Goal: Task Accomplishment & Management: Use online tool/utility

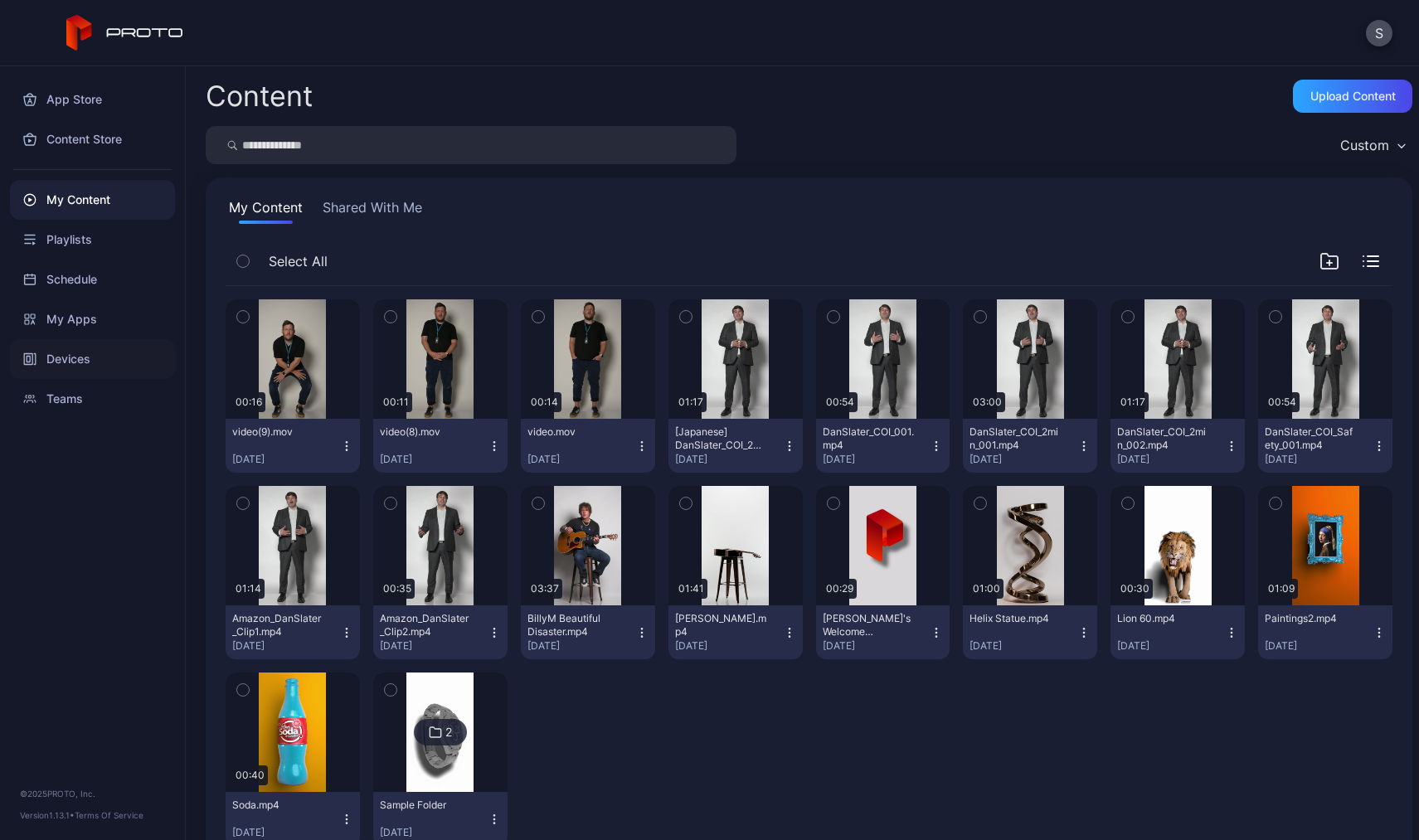
click at [74, 366] on div "Devices" at bounding box center [92, 359] width 165 height 40
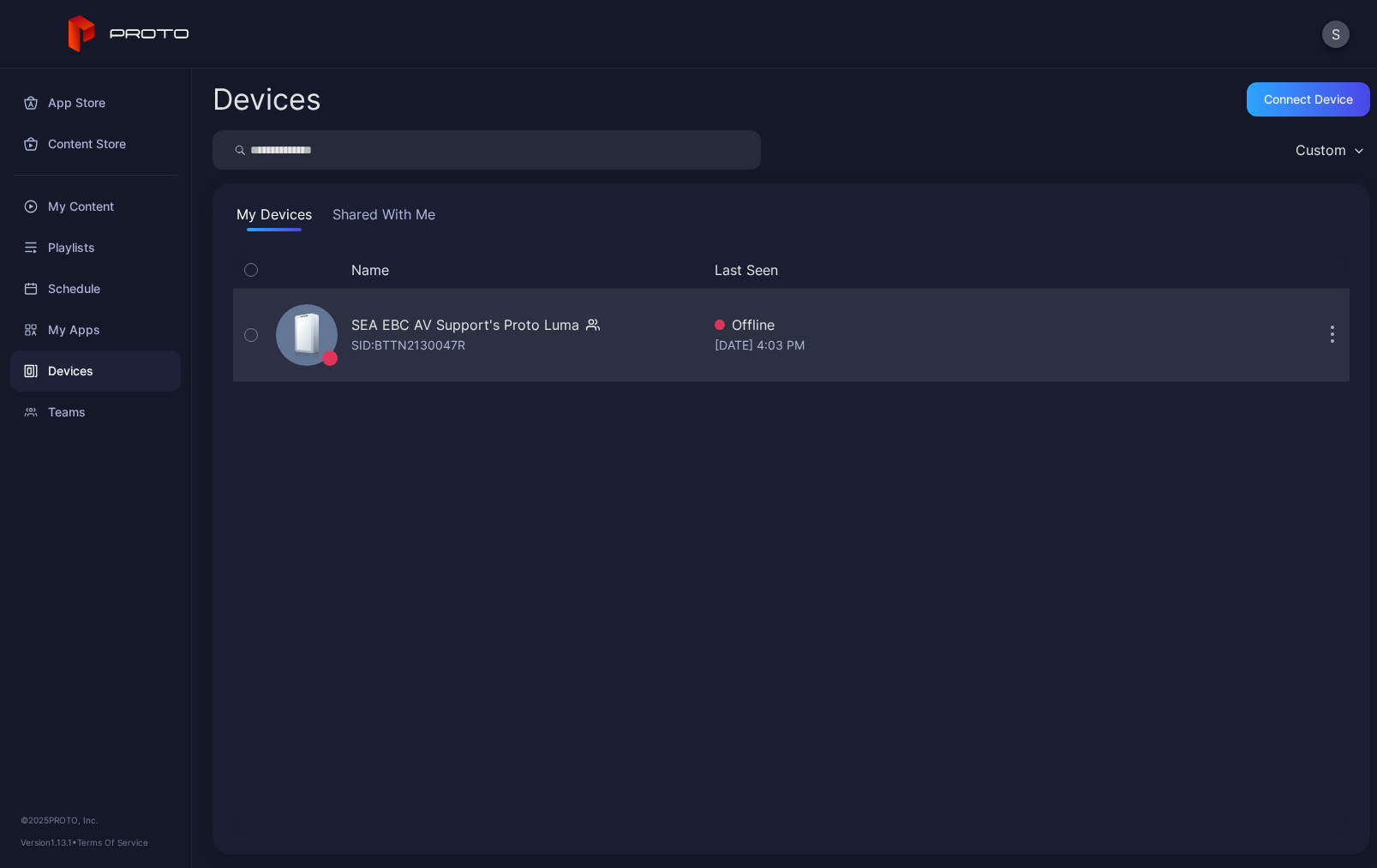
click at [251, 338] on icon "button" at bounding box center [251, 335] width 12 height 19
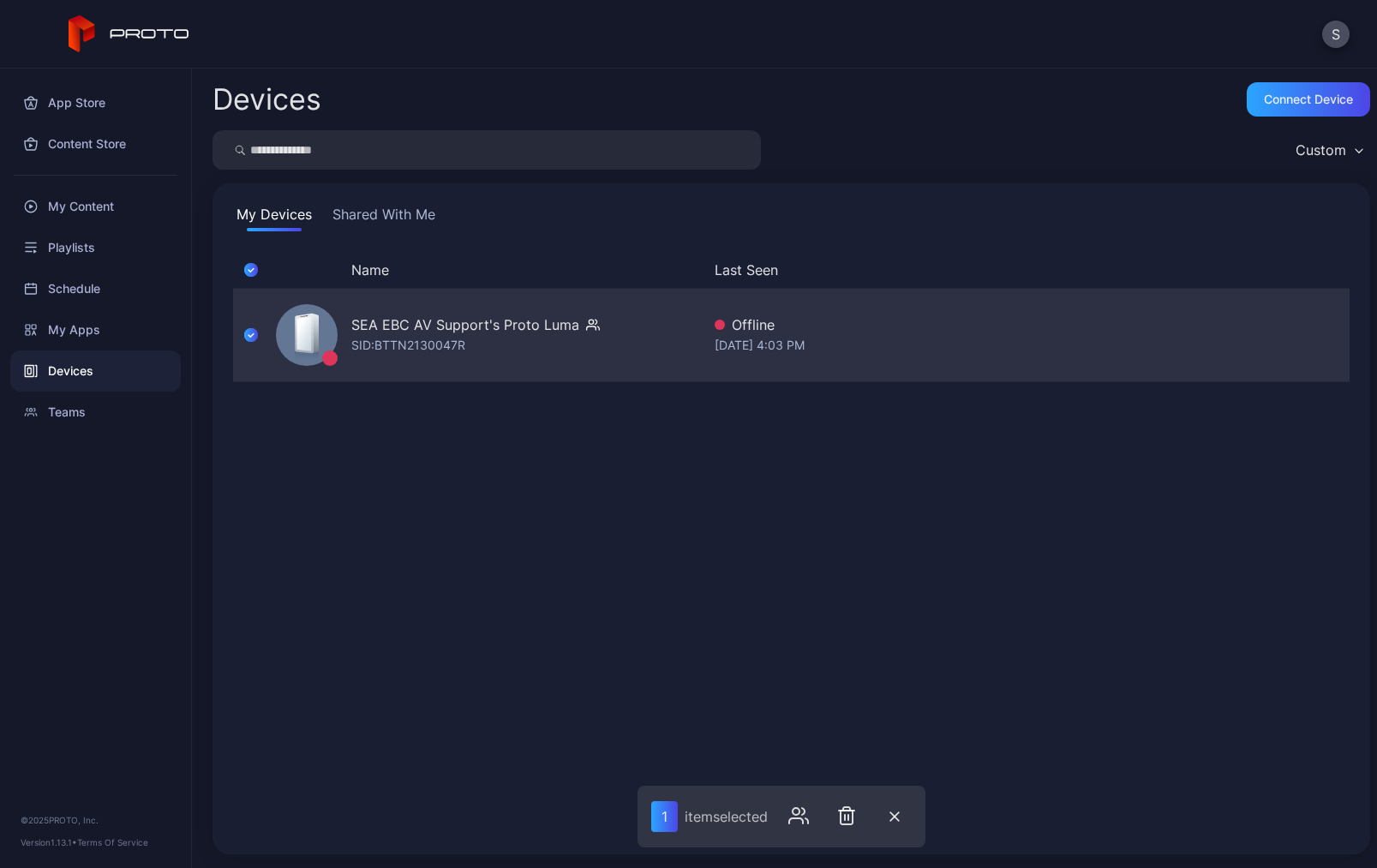
click at [994, 312] on div "SEA EBC AV Support's Proto [PERSON_NAME]: BTTN2130047R Offline [DATE] 4:03 PM" at bounding box center [791, 334] width 1117 height 85
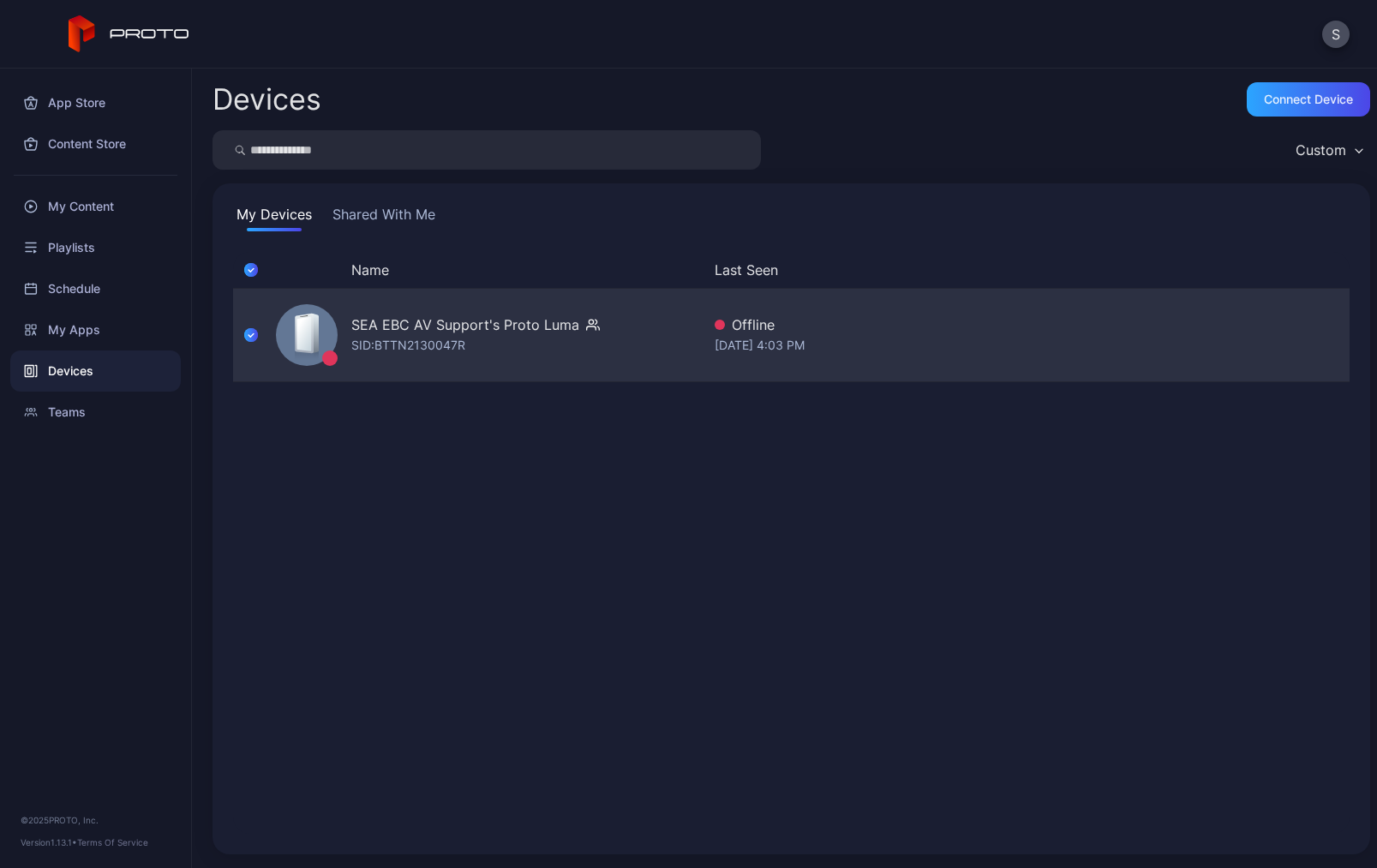
click at [1293, 351] on div "SEA EBC AV Support's Proto [PERSON_NAME]: BTTN2130047R Offline [DATE] 4:03 PM" at bounding box center [791, 334] width 1117 height 85
click at [255, 337] on icon "button" at bounding box center [251, 335] width 14 height 19
click at [1338, 331] on button "button" at bounding box center [1332, 334] width 34 height 34
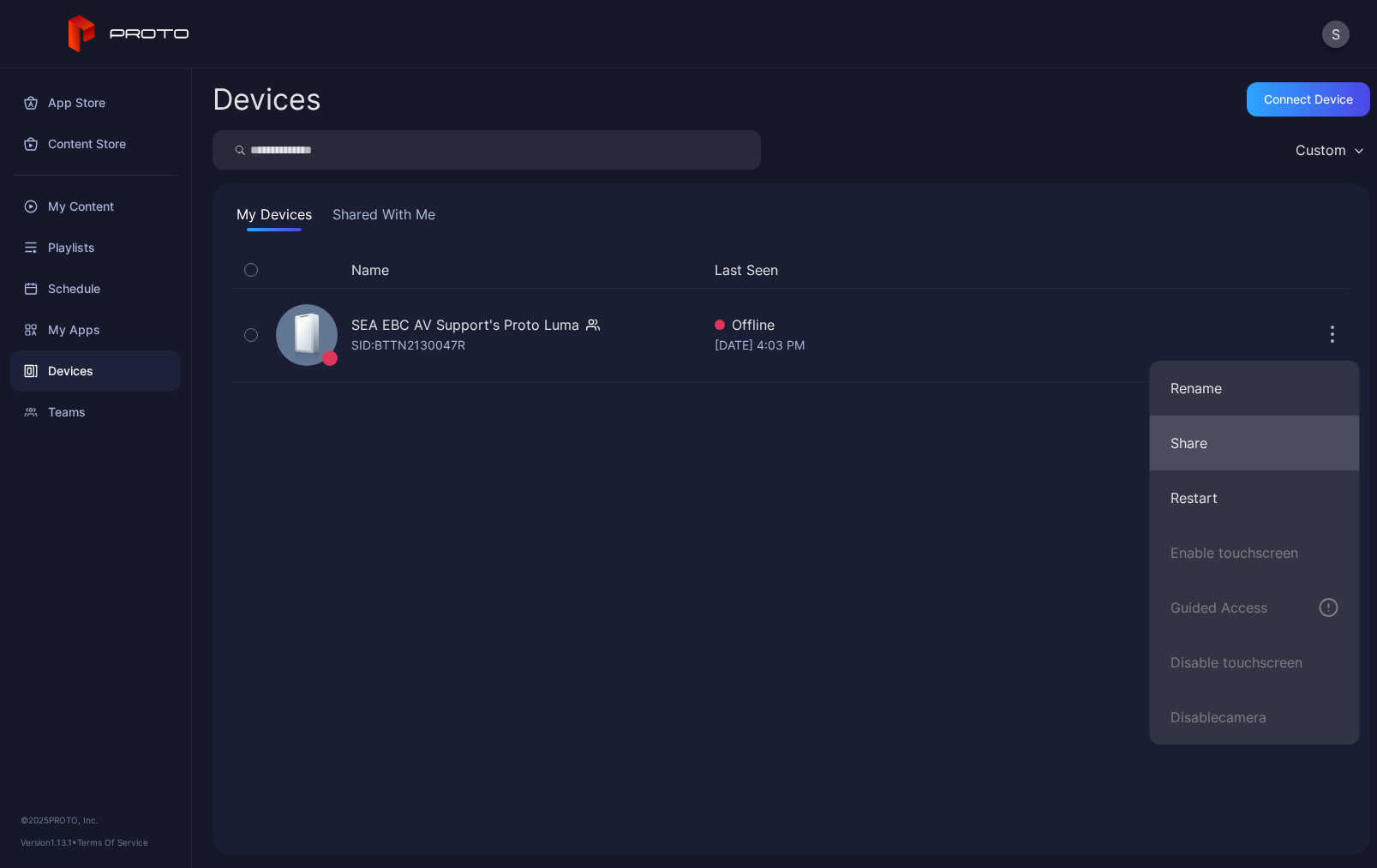
click at [1212, 448] on button "Share" at bounding box center [1255, 443] width 210 height 55
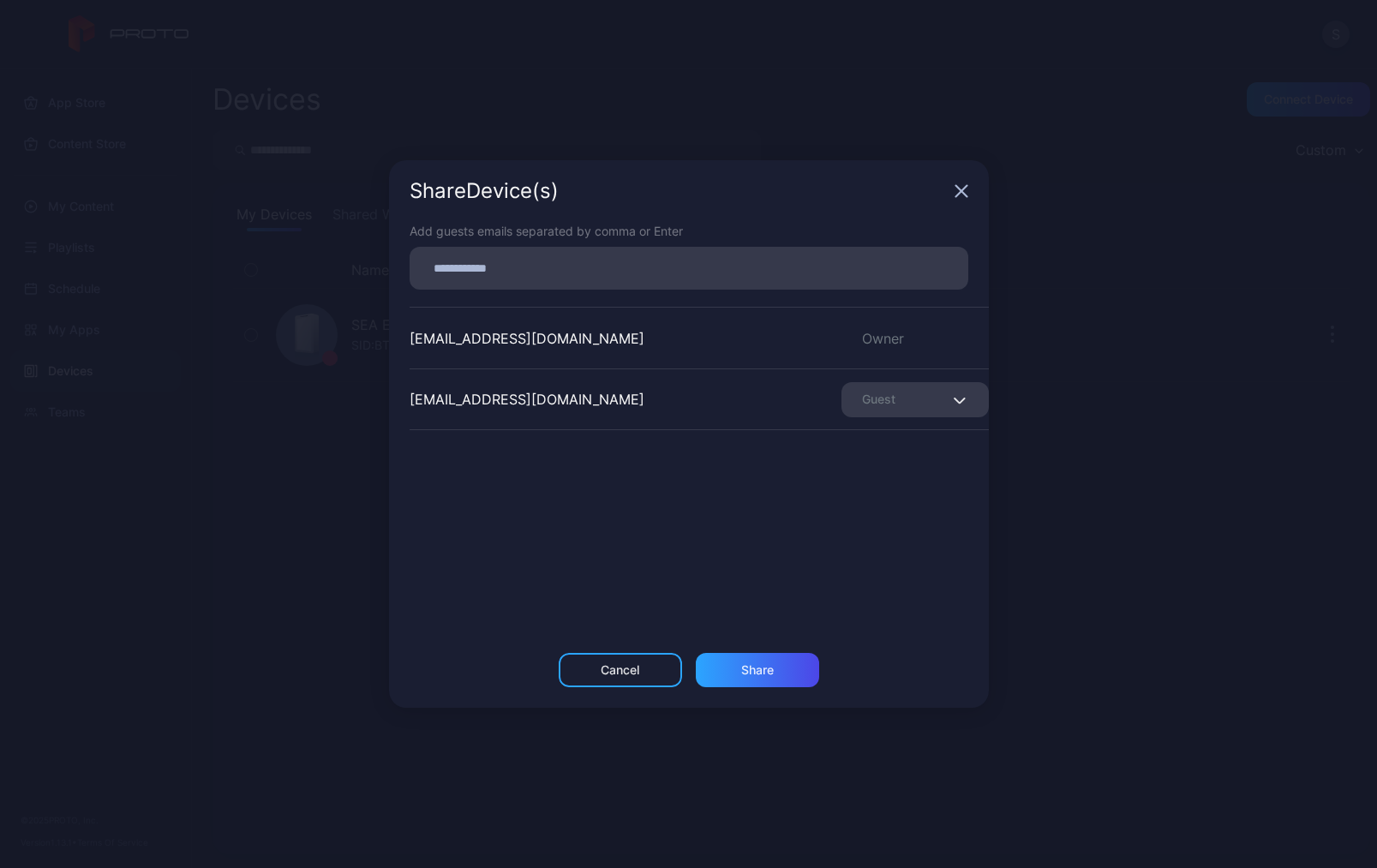
click at [560, 276] on input at bounding box center [689, 268] width 538 height 22
paste input "**********"
type input "**********"
click at [696, 557] on div "[EMAIL_ADDRESS][DOMAIN_NAME] Owner [EMAIL_ADDRESS][DOMAIN_NAME] Guest" at bounding box center [699, 435] width 579 height 257
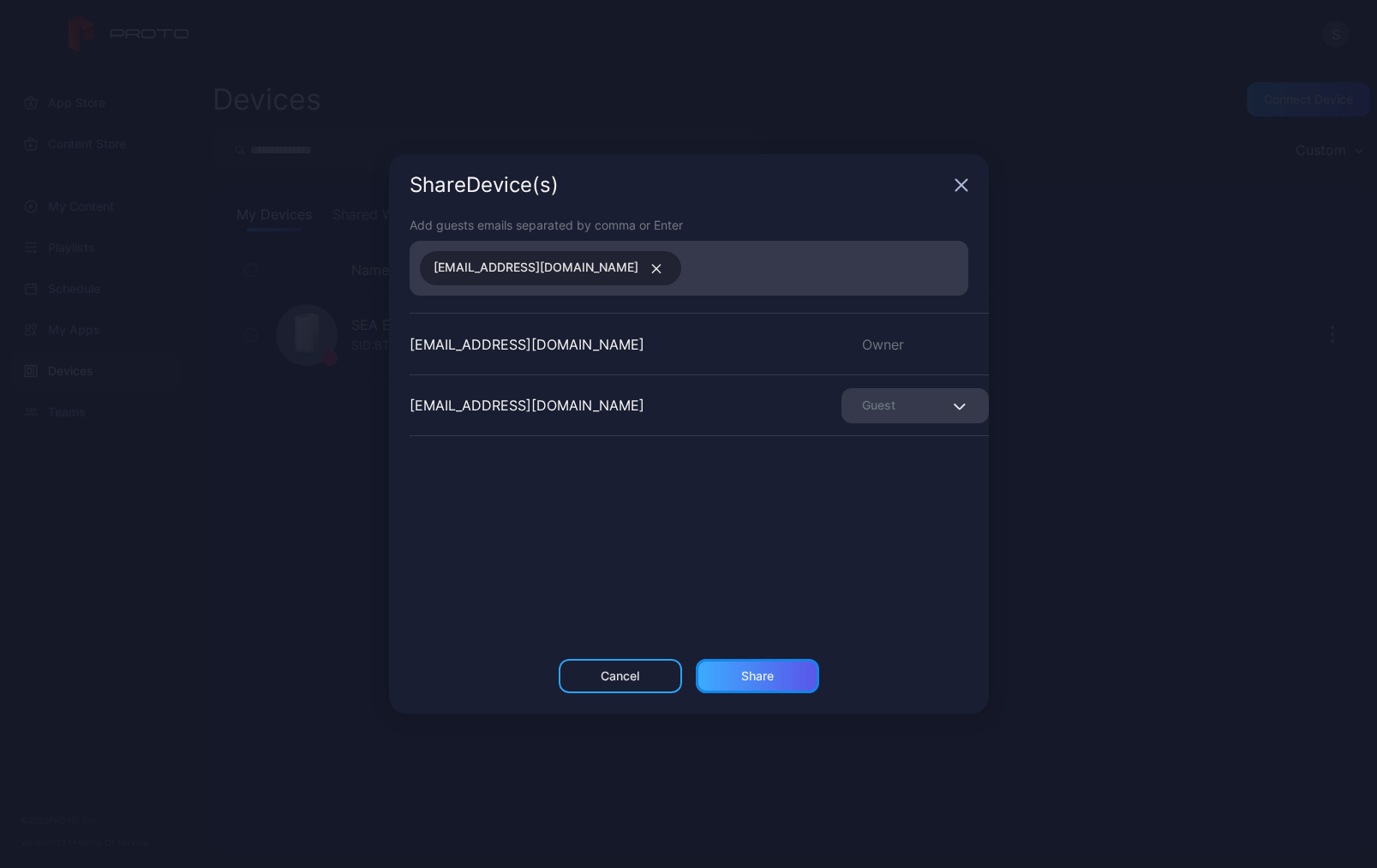
click at [750, 676] on div "Share" at bounding box center [757, 675] width 32 height 14
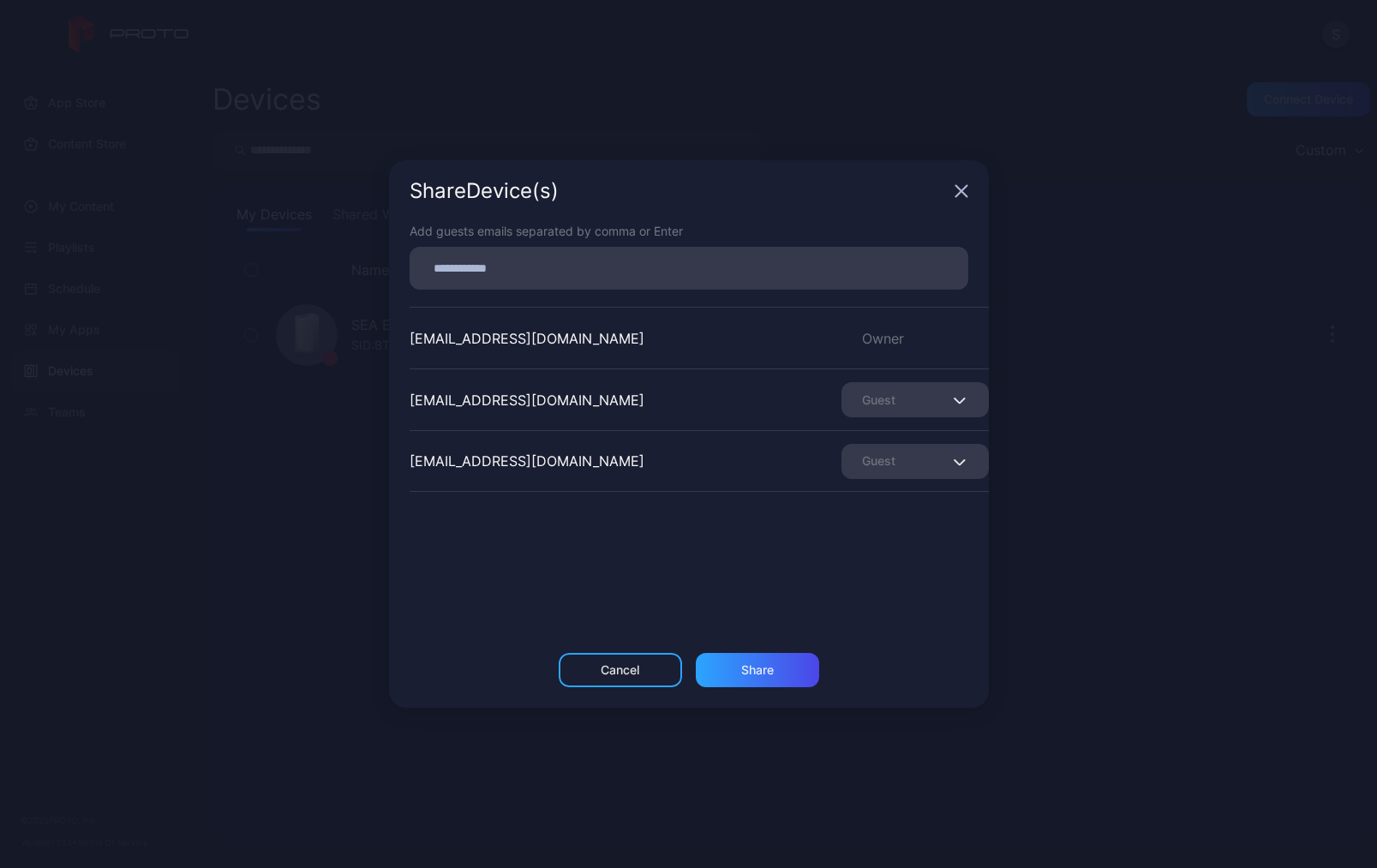
click at [962, 193] on icon "button" at bounding box center [961, 192] width 11 height 11
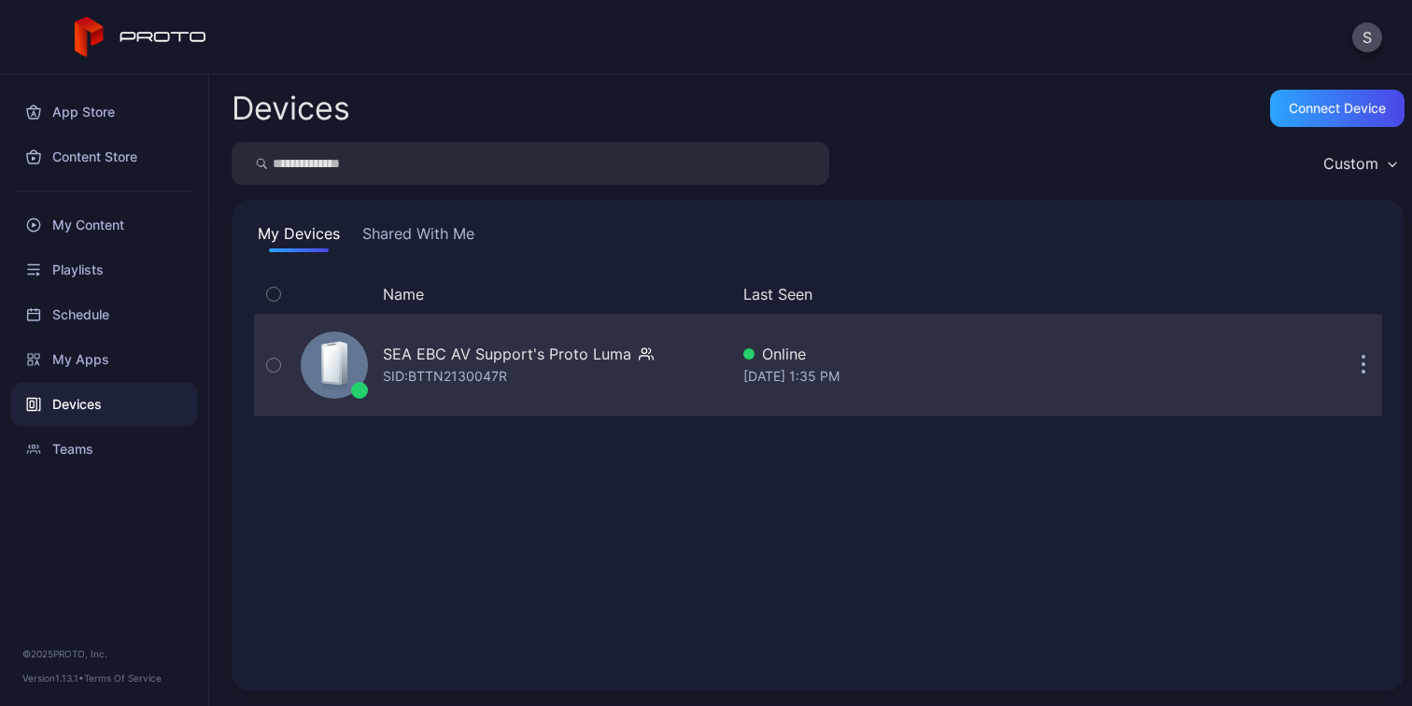
click at [1359, 372] on button "button" at bounding box center [1363, 364] width 37 height 37
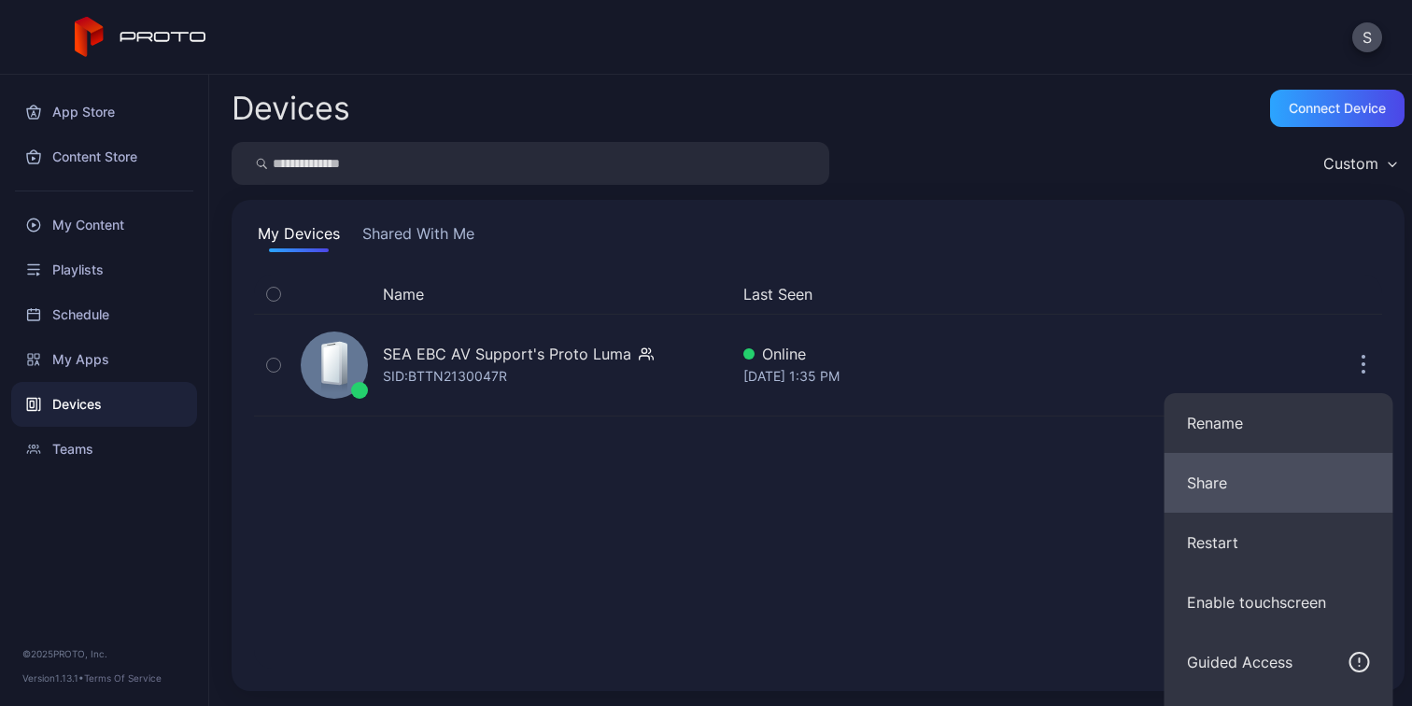
click at [1251, 473] on button "Share" at bounding box center [1278, 483] width 229 height 60
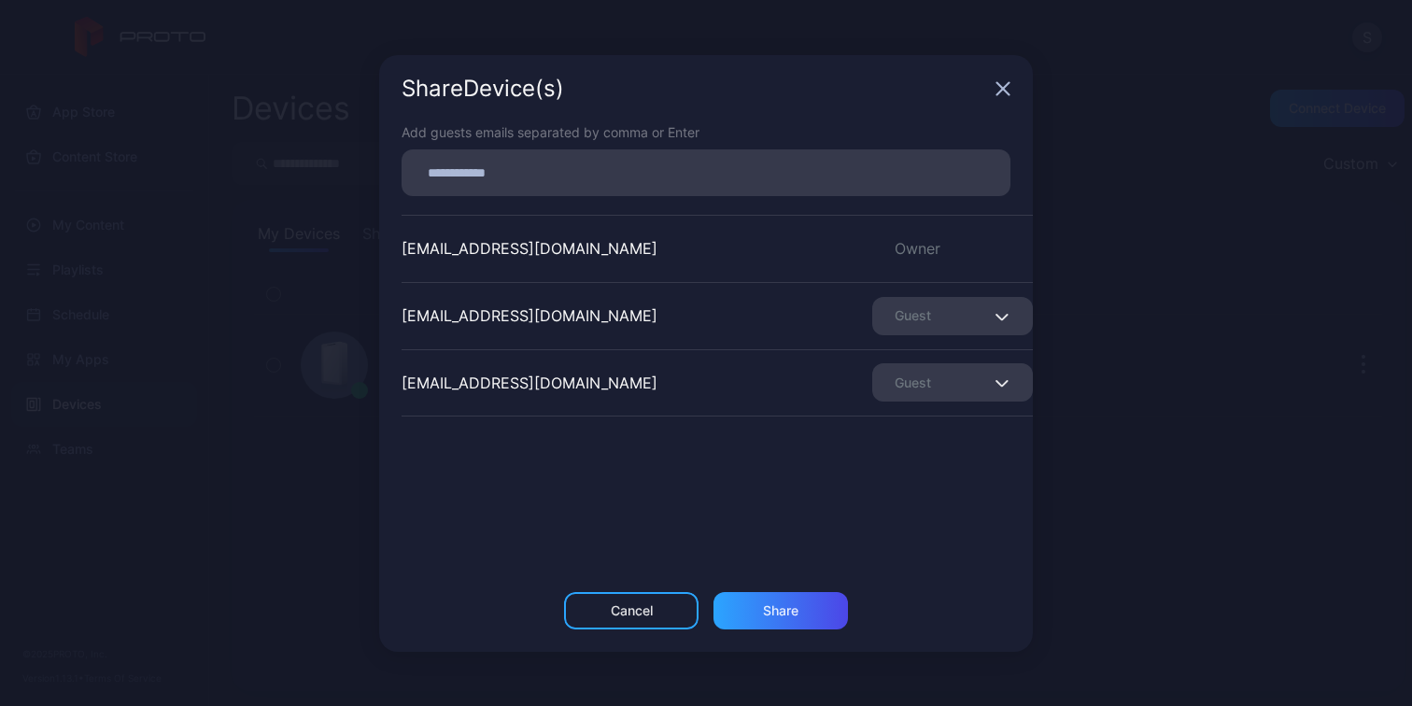
click at [866, 477] on div "[EMAIL_ADDRESS][DOMAIN_NAME] Owner [EMAIL_ADDRESS][DOMAIN_NAME] Guest [EMAIL_AD…" at bounding box center [716, 355] width 631 height 280
click at [969, 398] on div "Guest" at bounding box center [952, 382] width 161 height 38
click at [821, 423] on div "[EMAIL_ADDRESS][DOMAIN_NAME] Owner [EMAIL_ADDRESS][DOMAIN_NAME] Guest [EMAIL_AD…" at bounding box center [716, 355] width 631 height 280
click at [798, 612] on div "Share" at bounding box center [780, 610] width 35 height 15
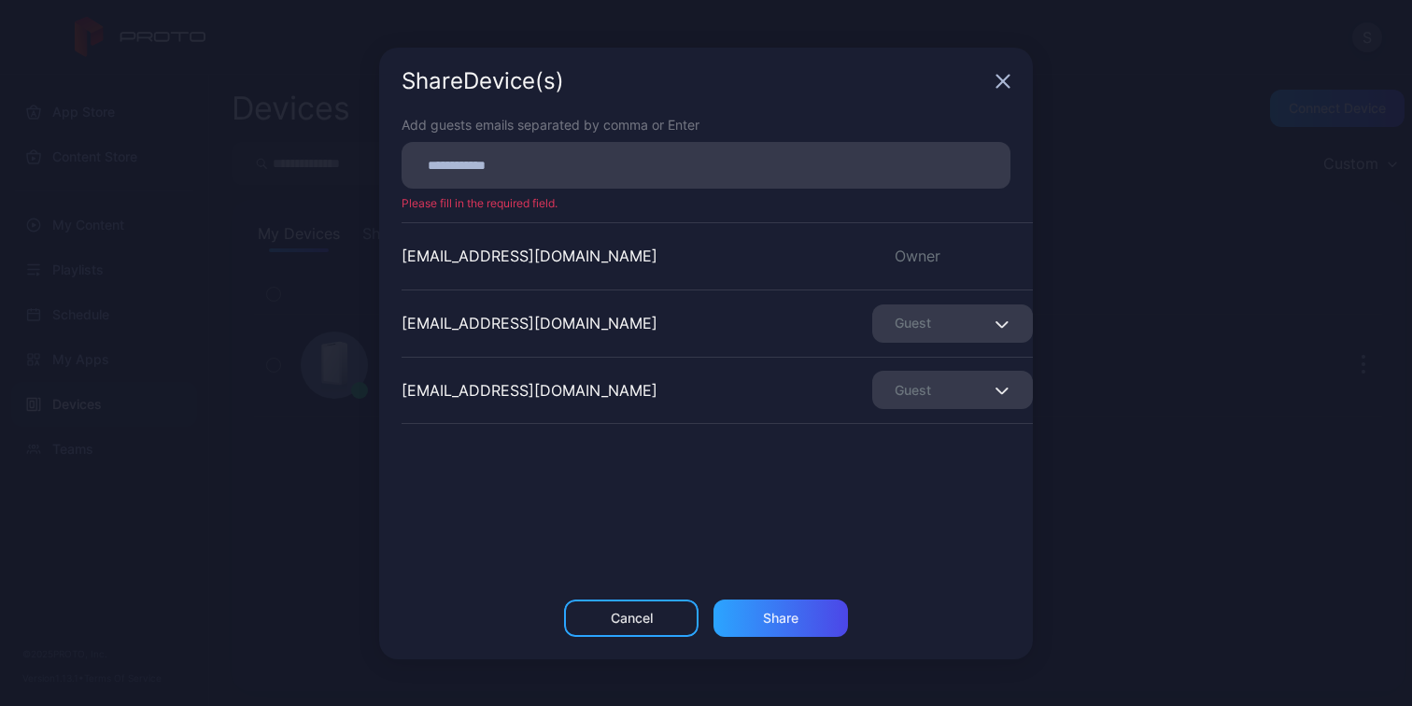
click at [1008, 90] on div "Share Device (s)" at bounding box center [706, 81] width 654 height 67
click at [1001, 78] on icon "button" at bounding box center [1003, 81] width 12 height 12
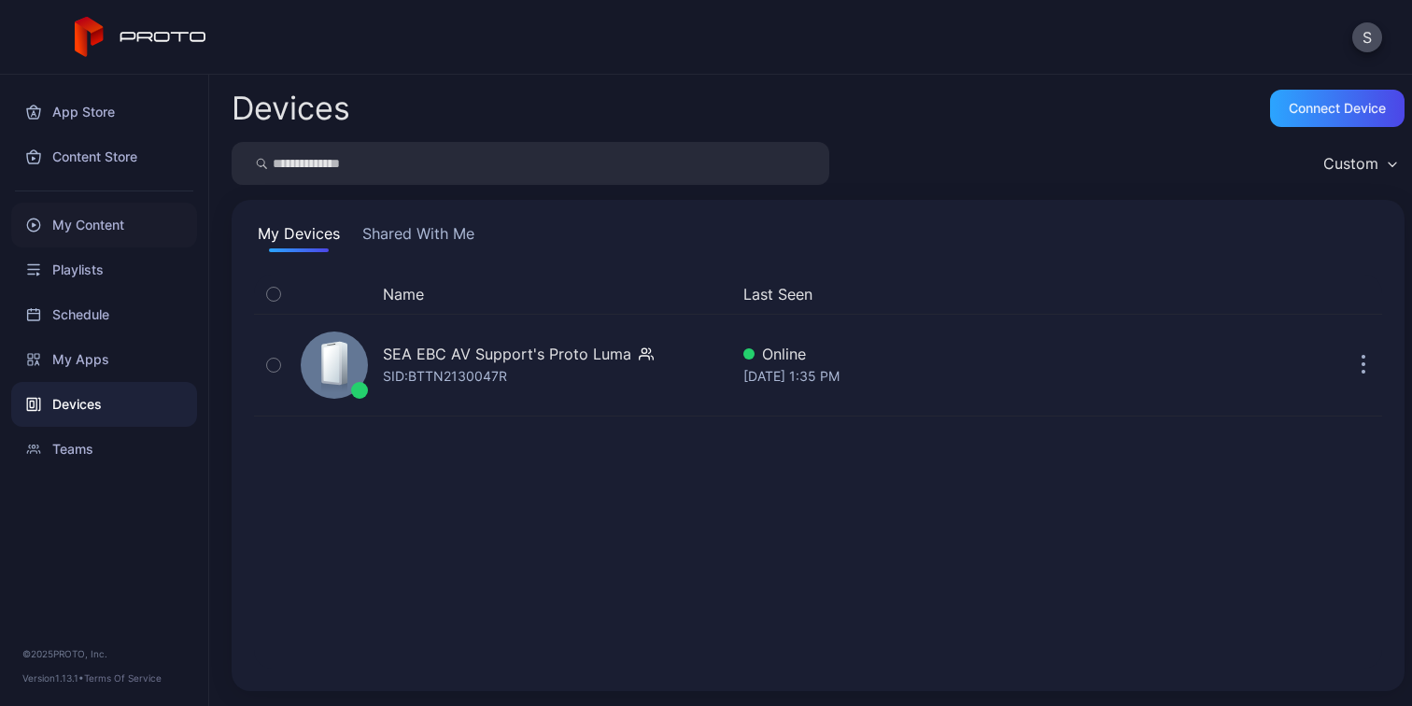
click at [106, 232] on div "My Content" at bounding box center [104, 225] width 186 height 45
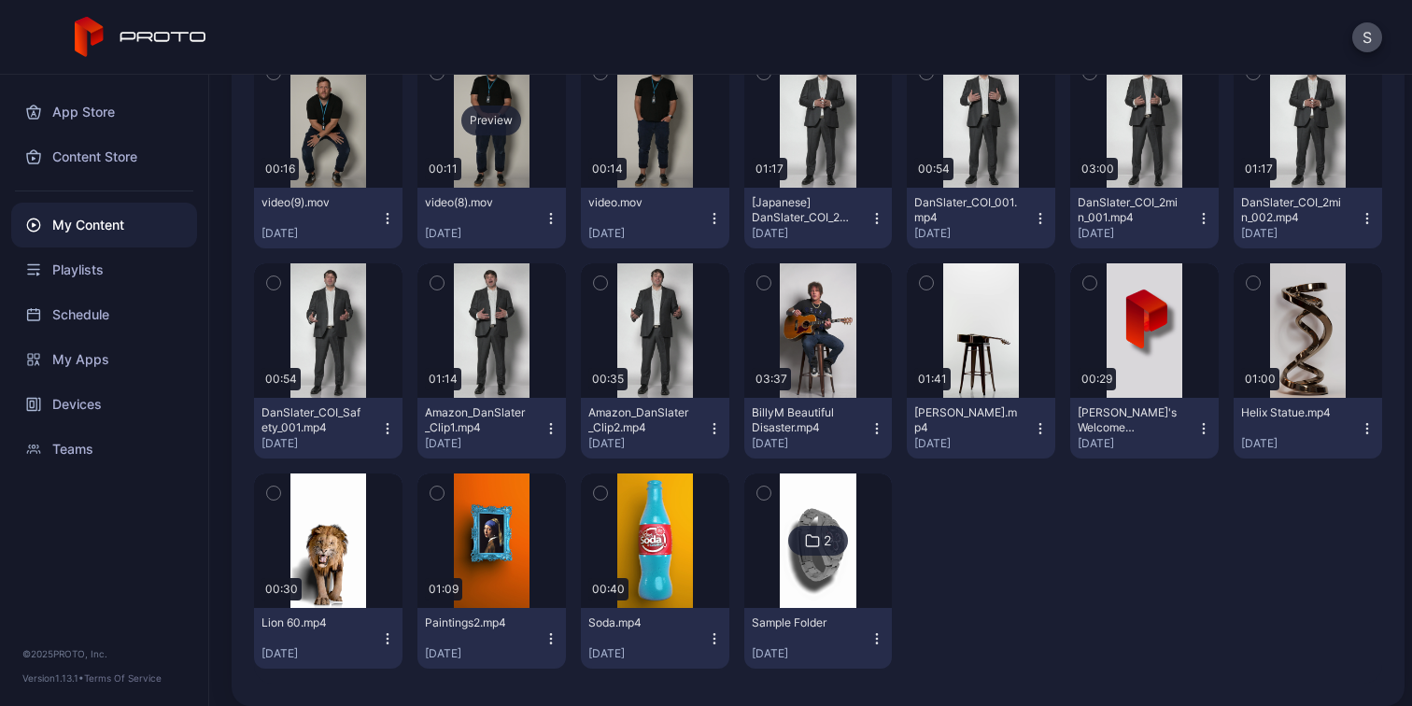
scroll to position [299, 0]
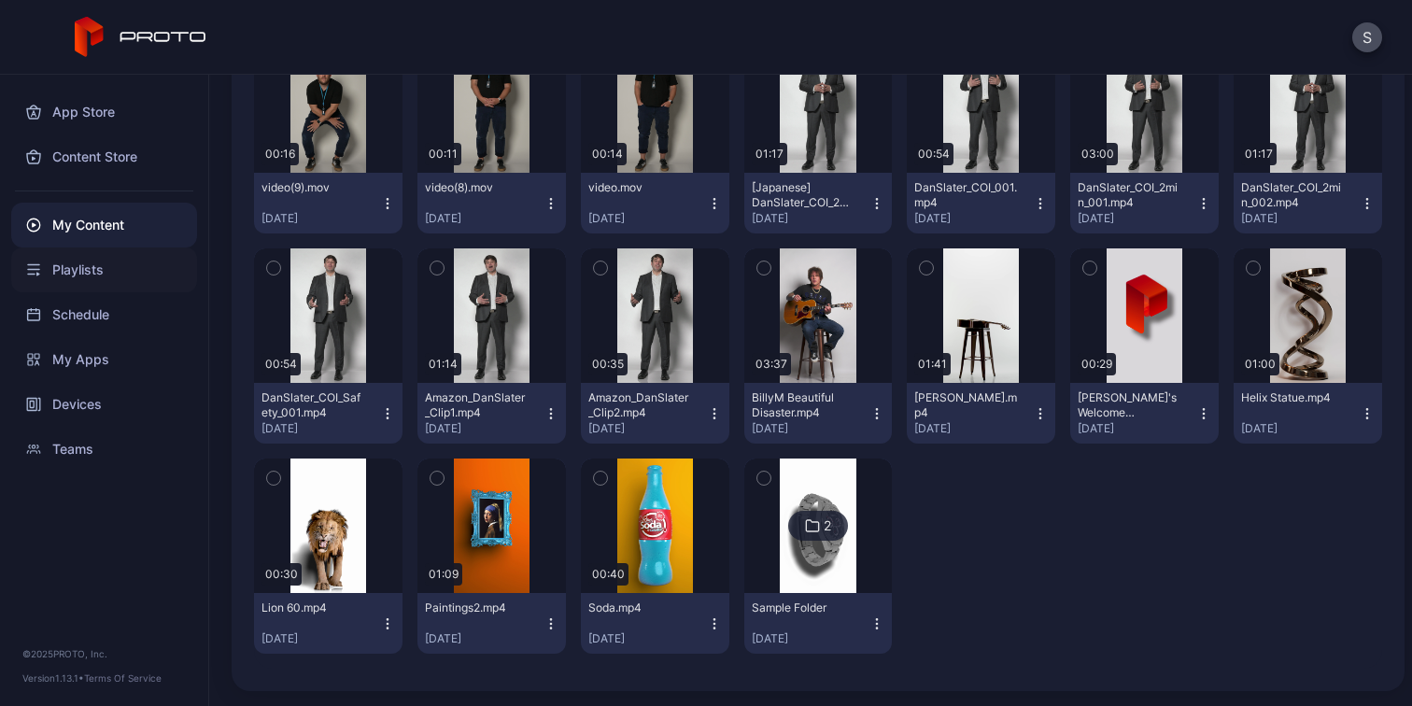
click at [77, 270] on div "Playlists" at bounding box center [104, 269] width 186 height 45
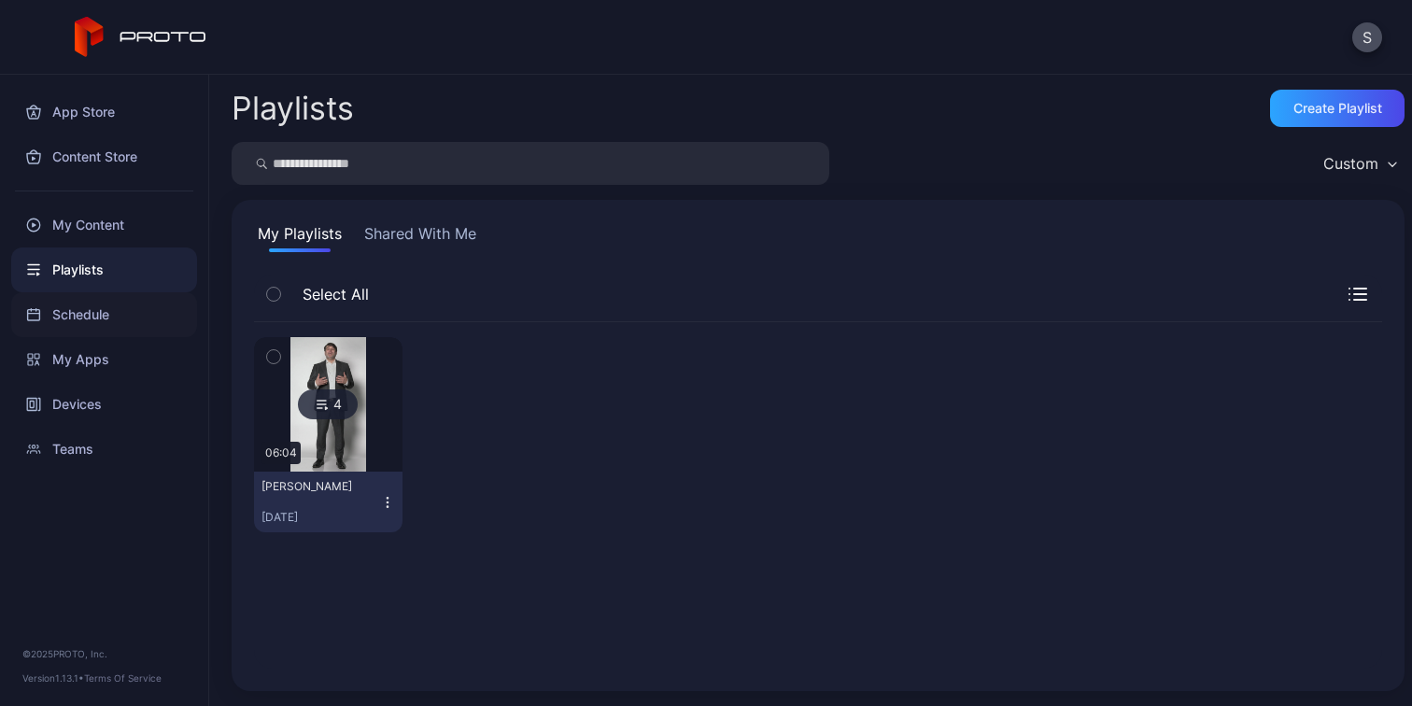
click at [89, 319] on div "Schedule" at bounding box center [104, 314] width 186 height 45
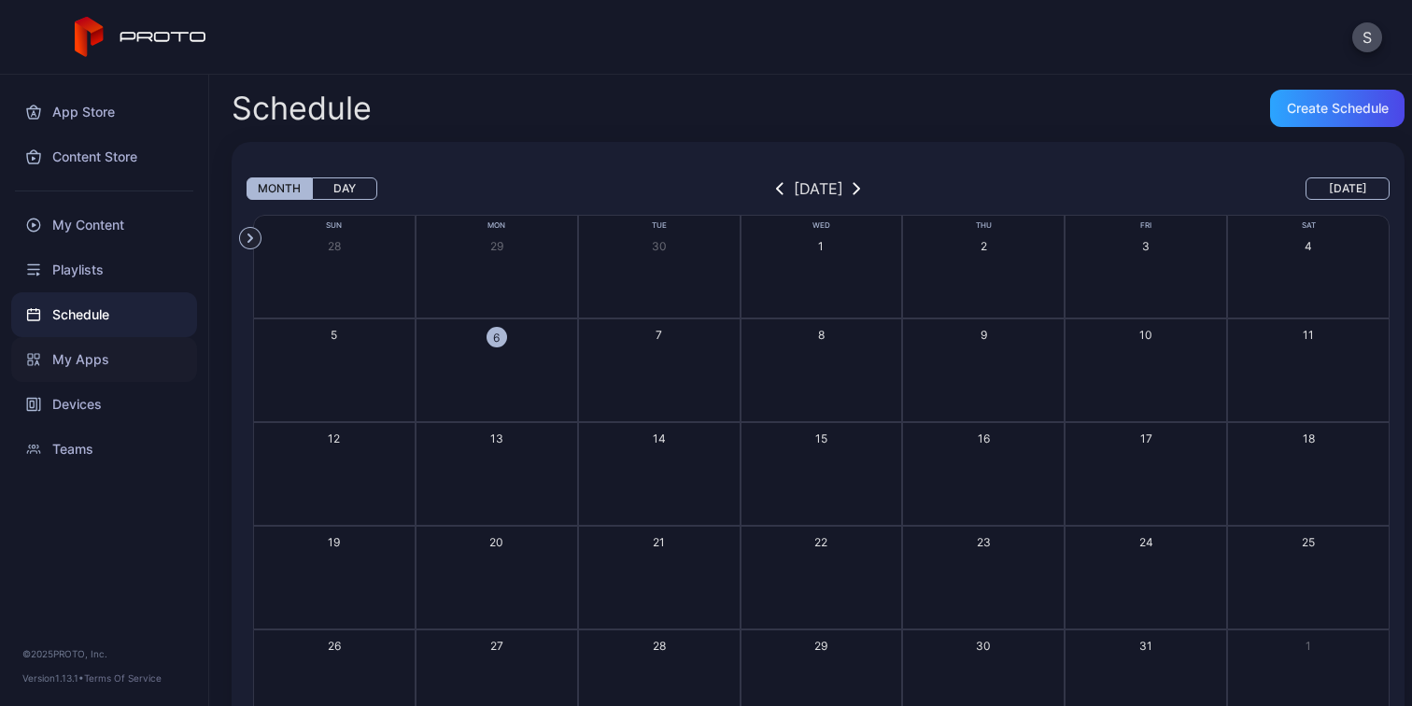
click at [83, 359] on div "My Apps" at bounding box center [104, 359] width 186 height 45
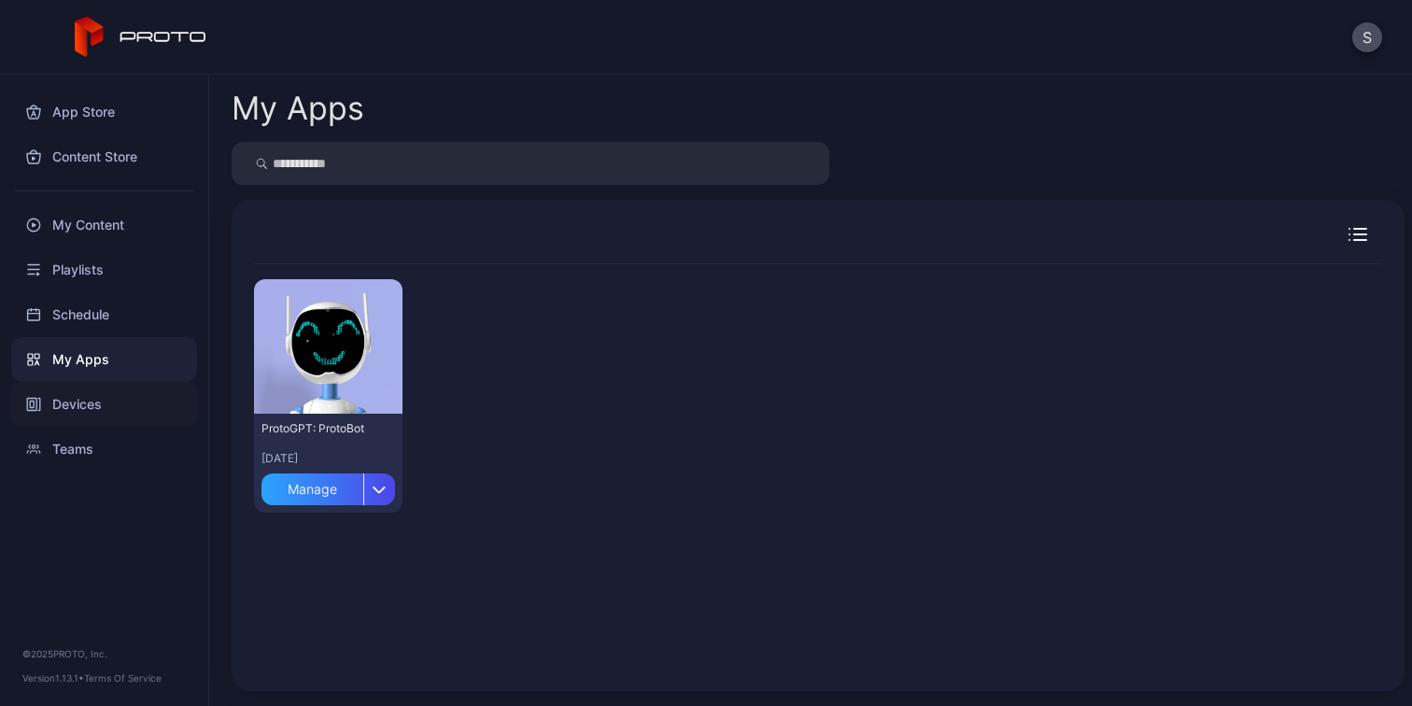
click at [78, 412] on div "Devices" at bounding box center [104, 404] width 186 height 45
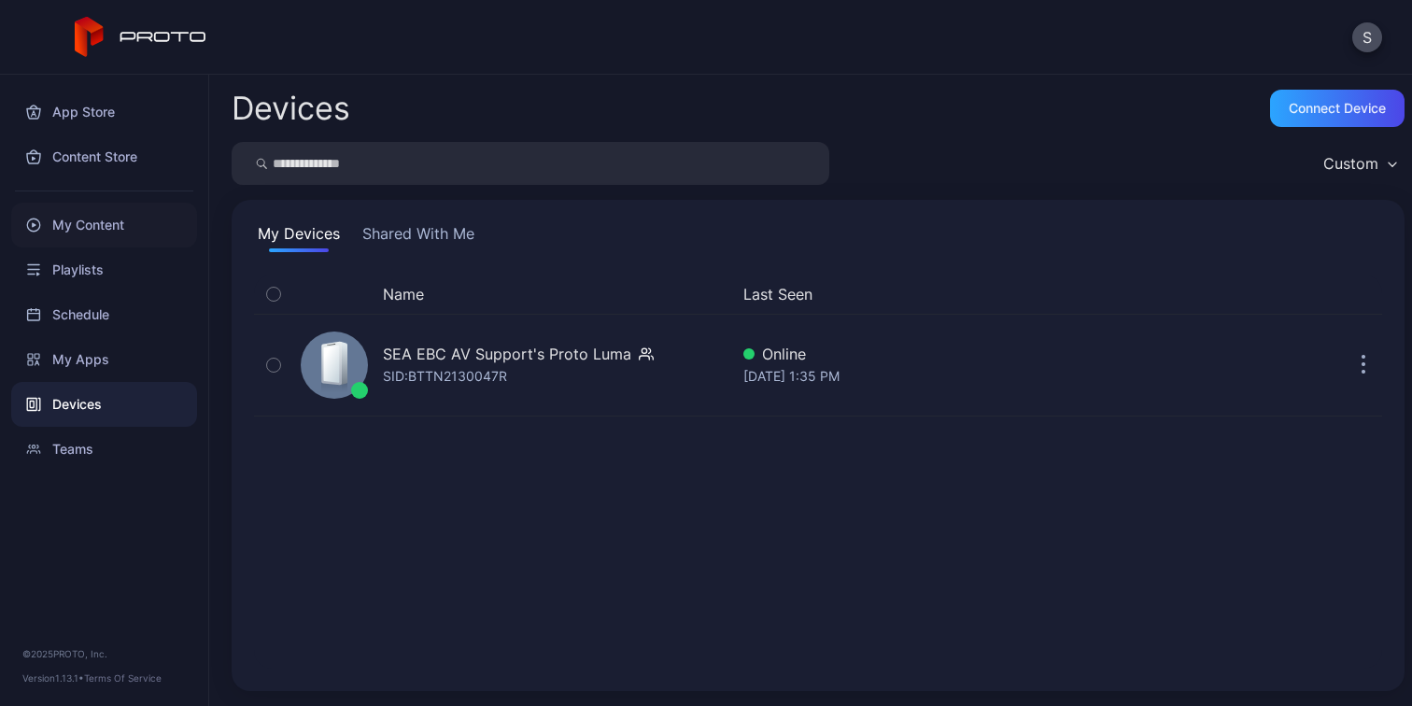
click at [75, 227] on div "My Content" at bounding box center [104, 225] width 186 height 45
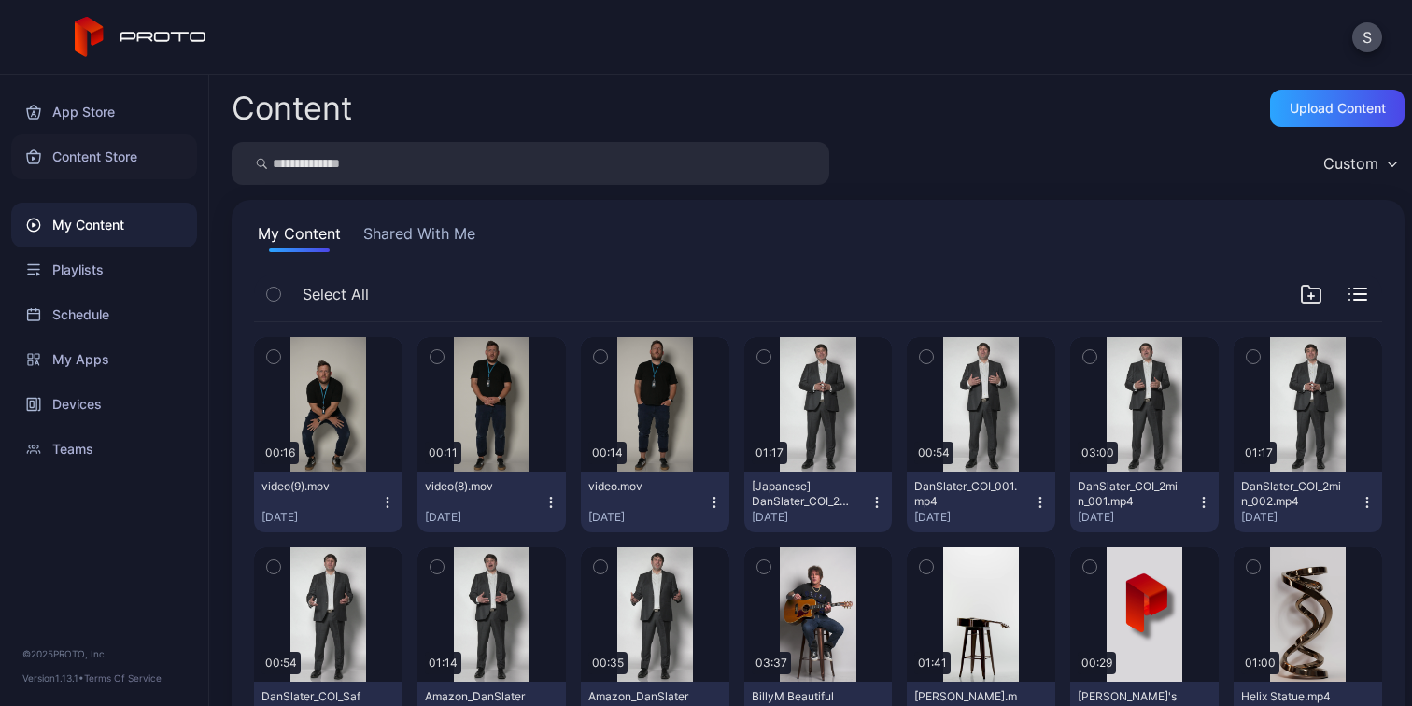
click at [77, 155] on div "Content Store" at bounding box center [104, 156] width 186 height 45
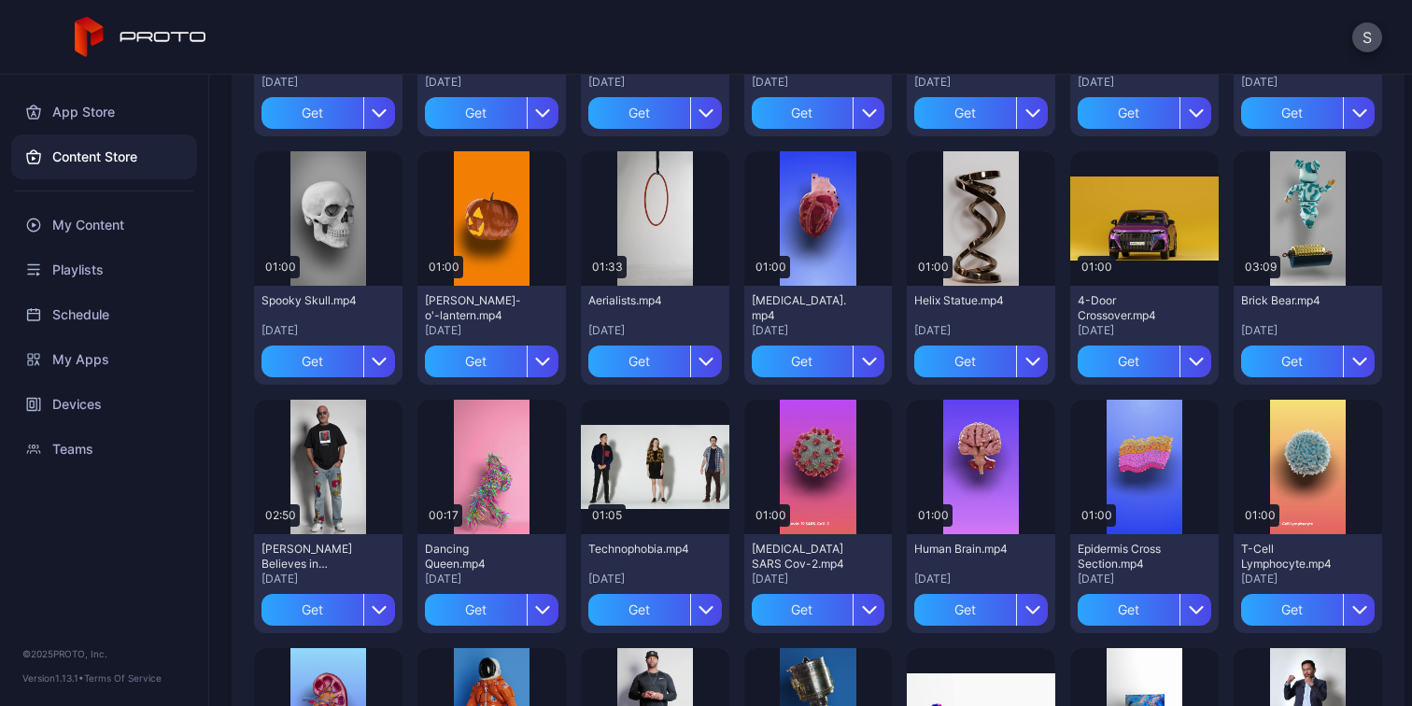
scroll to position [358, 0]
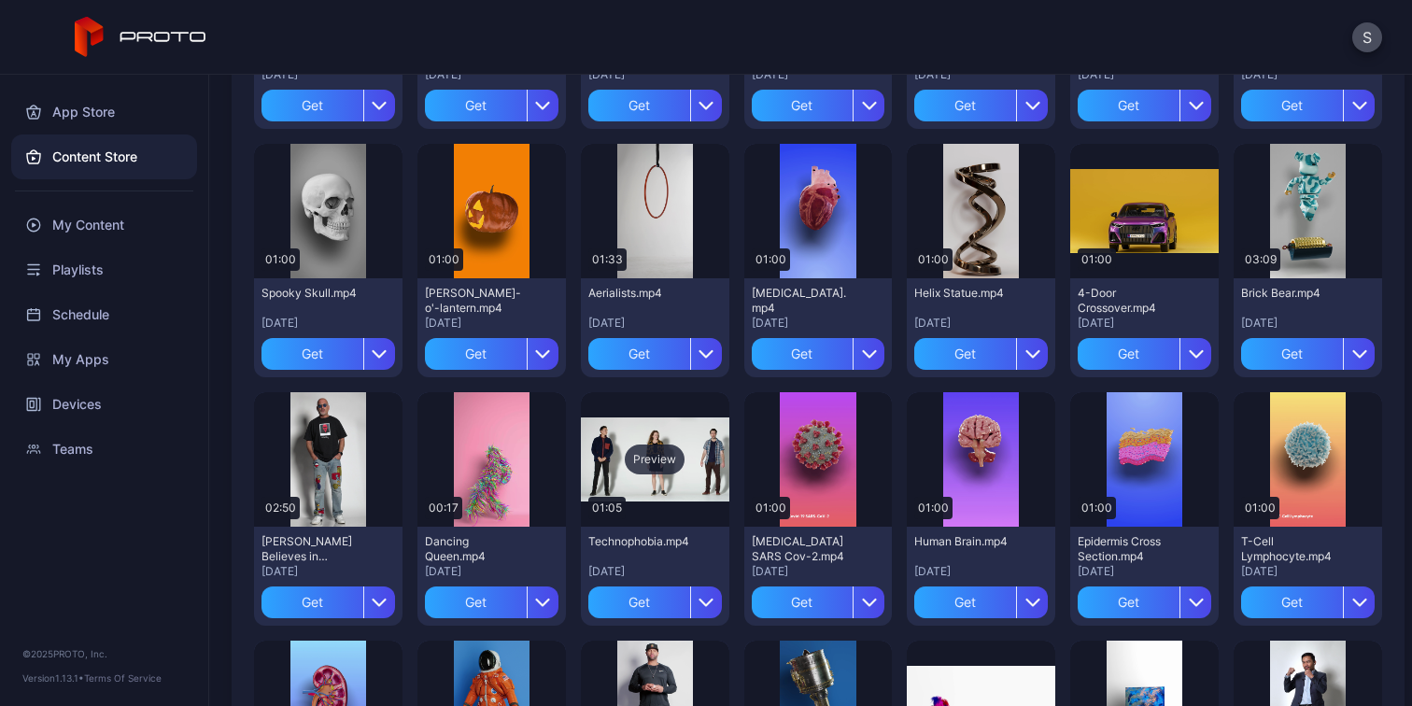
click at [655, 453] on div "Preview" at bounding box center [655, 459] width 60 height 30
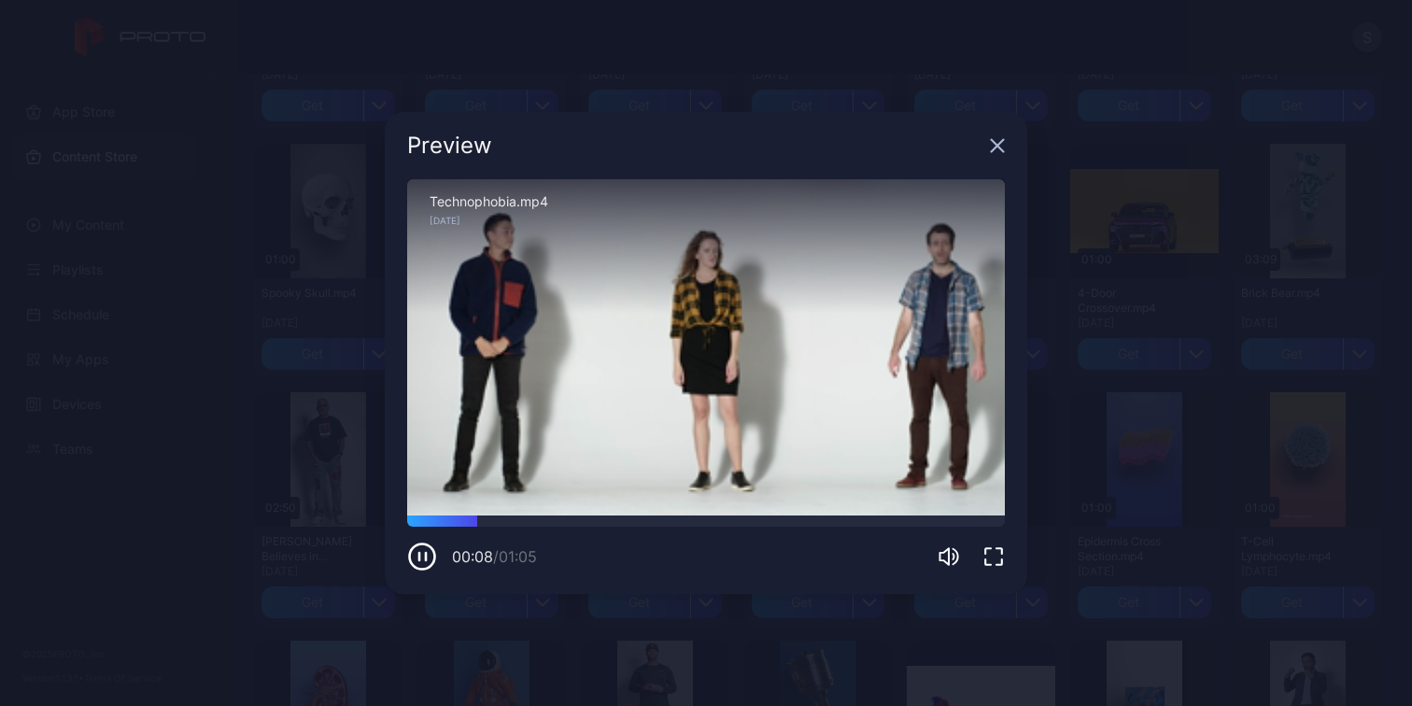
click at [996, 146] on icon "button" at bounding box center [998, 146] width 12 height 12
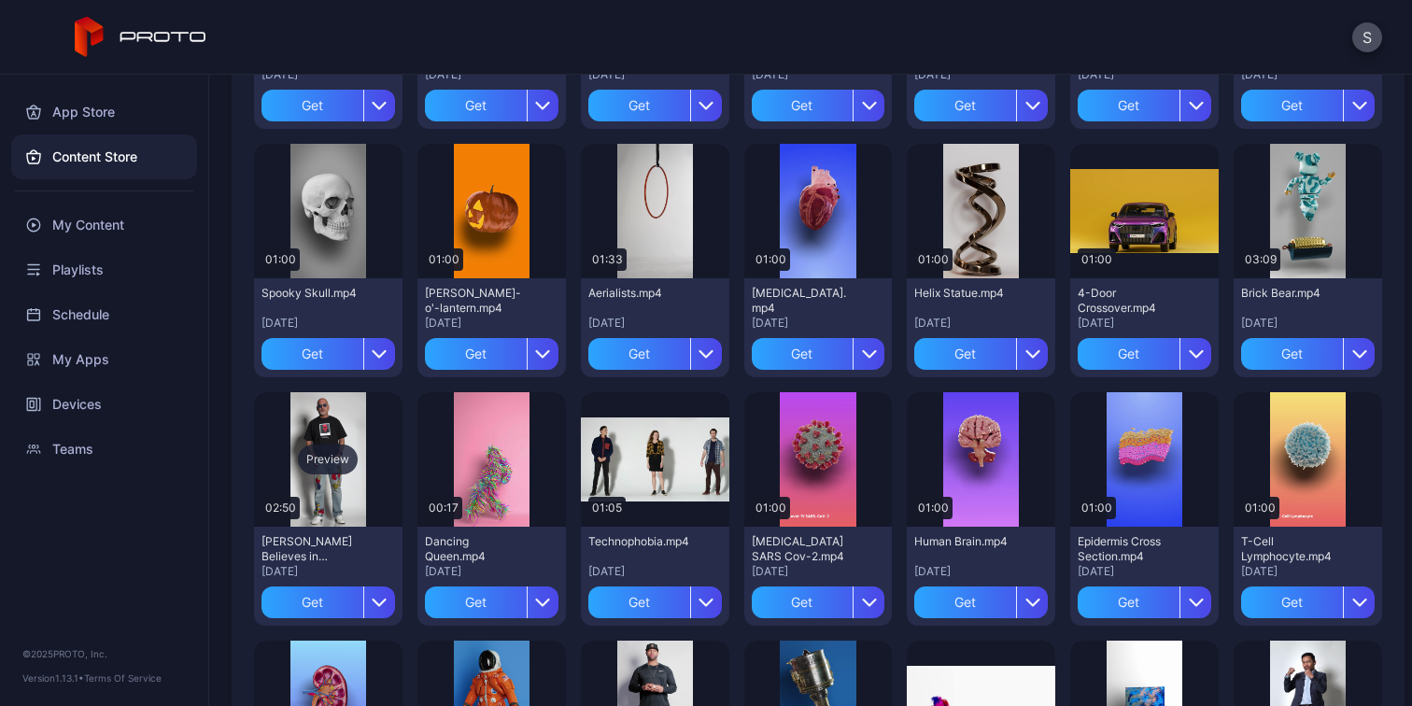
click at [330, 459] on div "Preview" at bounding box center [328, 459] width 60 height 30
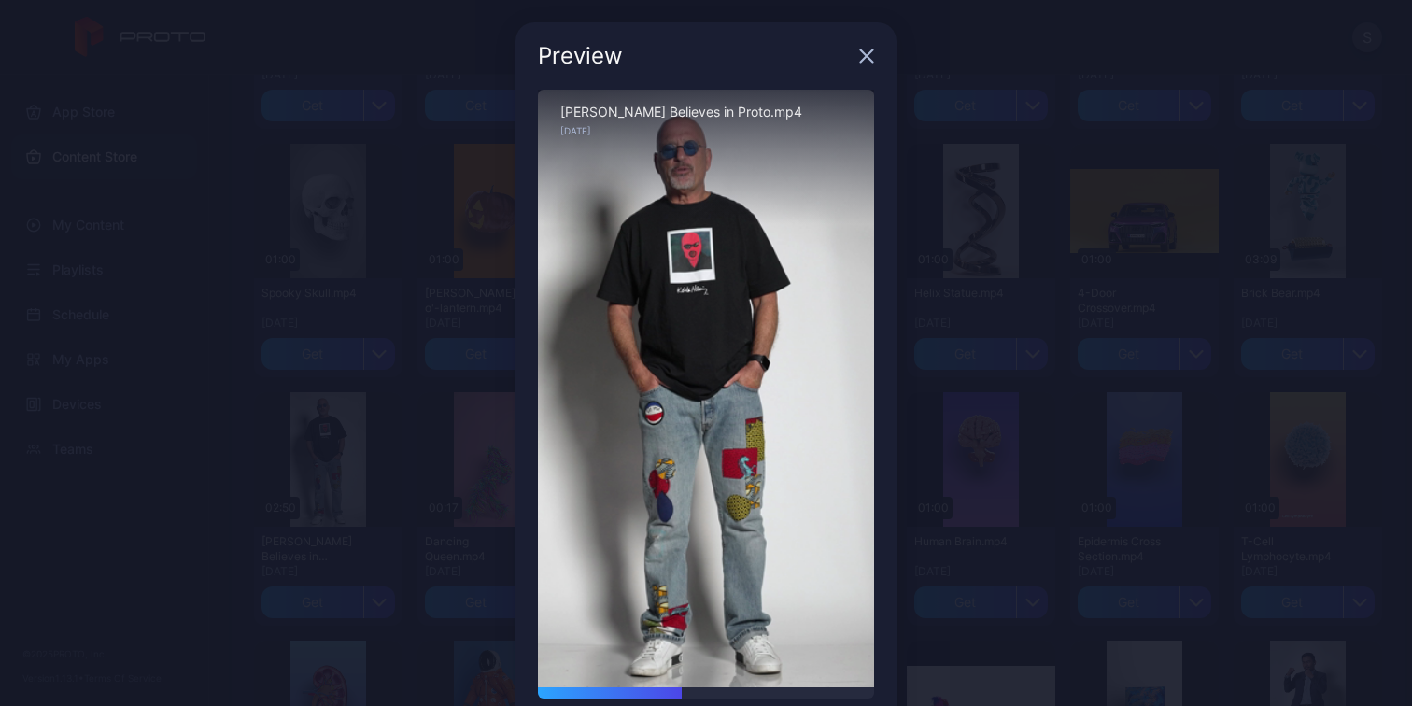
click at [871, 62] on icon "button" at bounding box center [867, 56] width 12 height 12
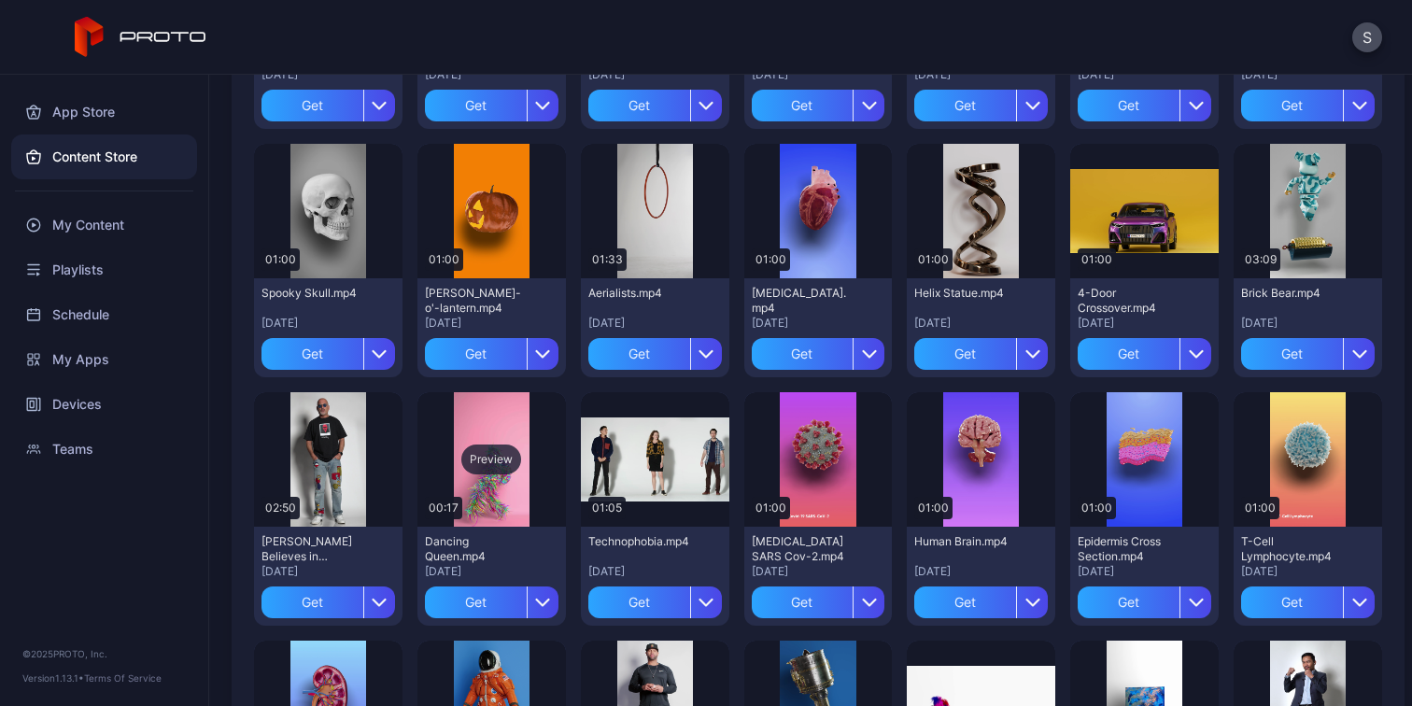
click at [487, 459] on div "Preview" at bounding box center [491, 459] width 60 height 30
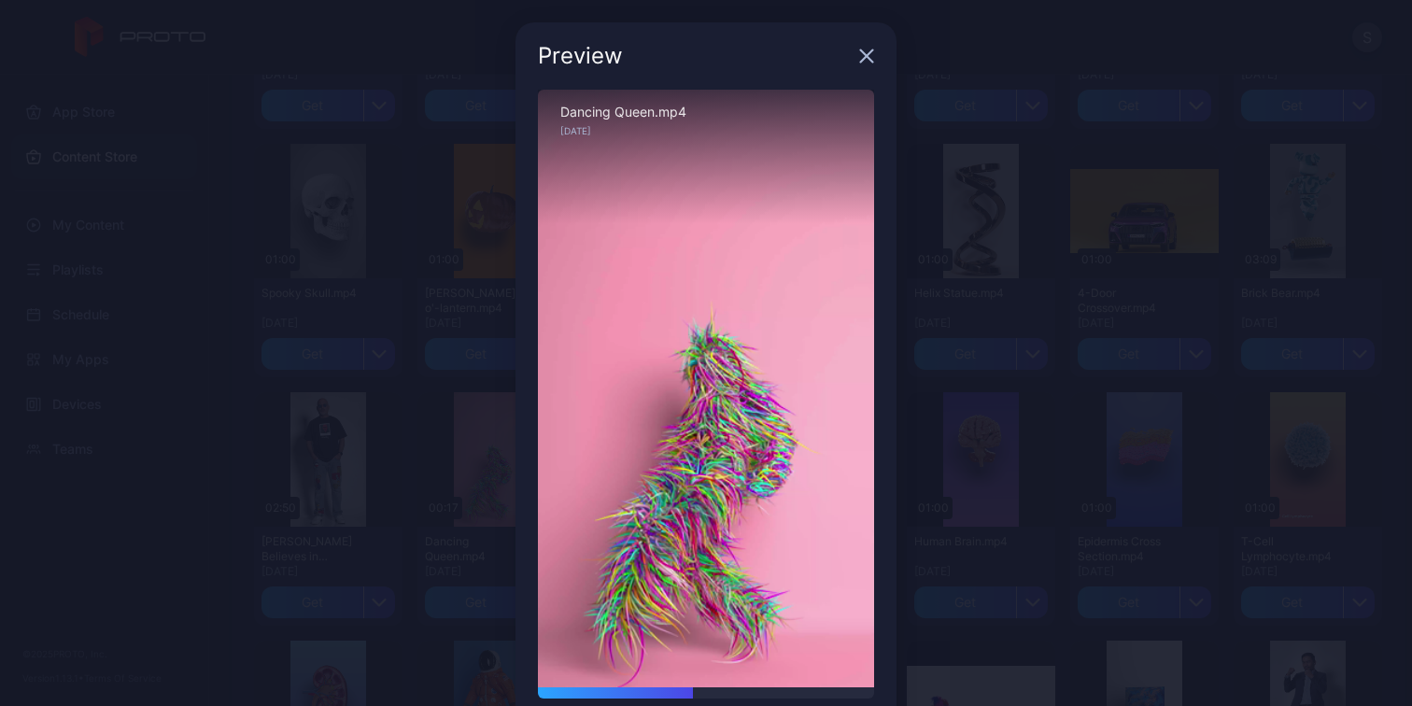
click at [866, 63] on icon "button" at bounding box center [866, 56] width 15 height 15
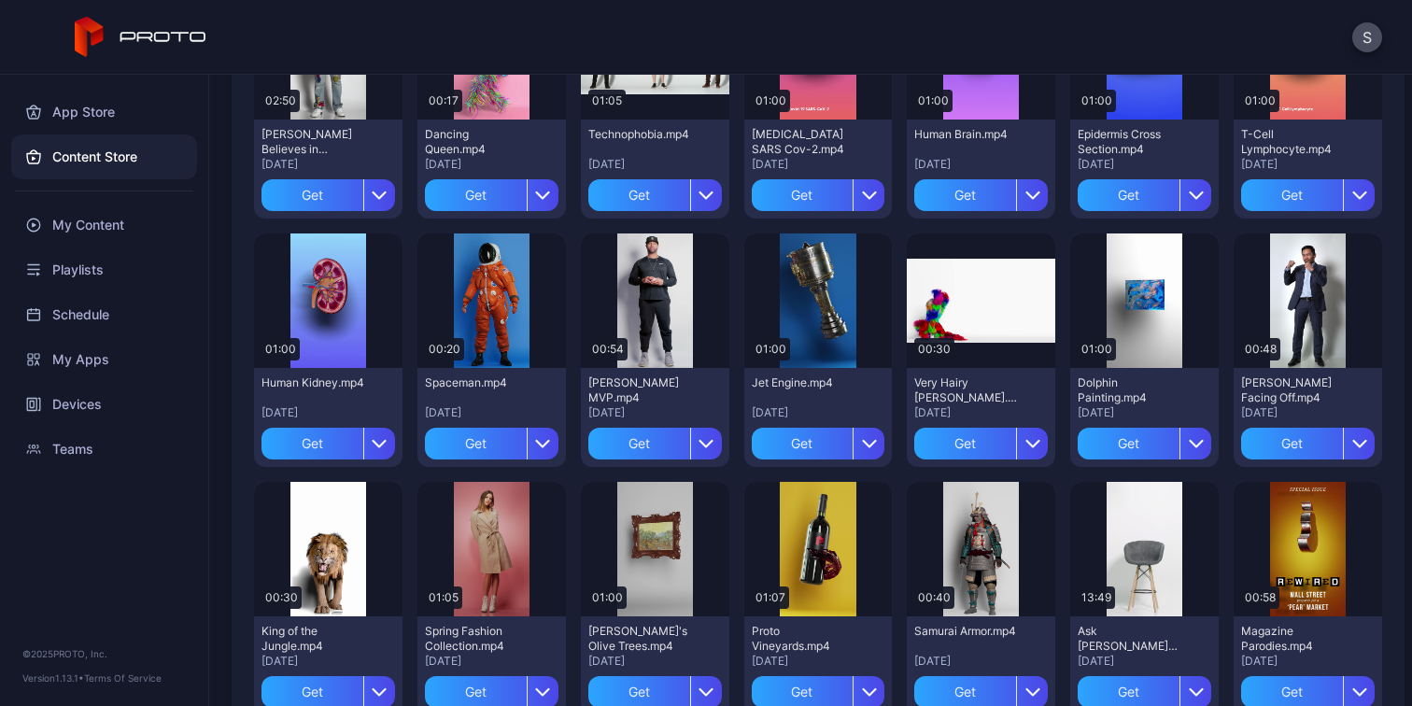
scroll to position [545, 0]
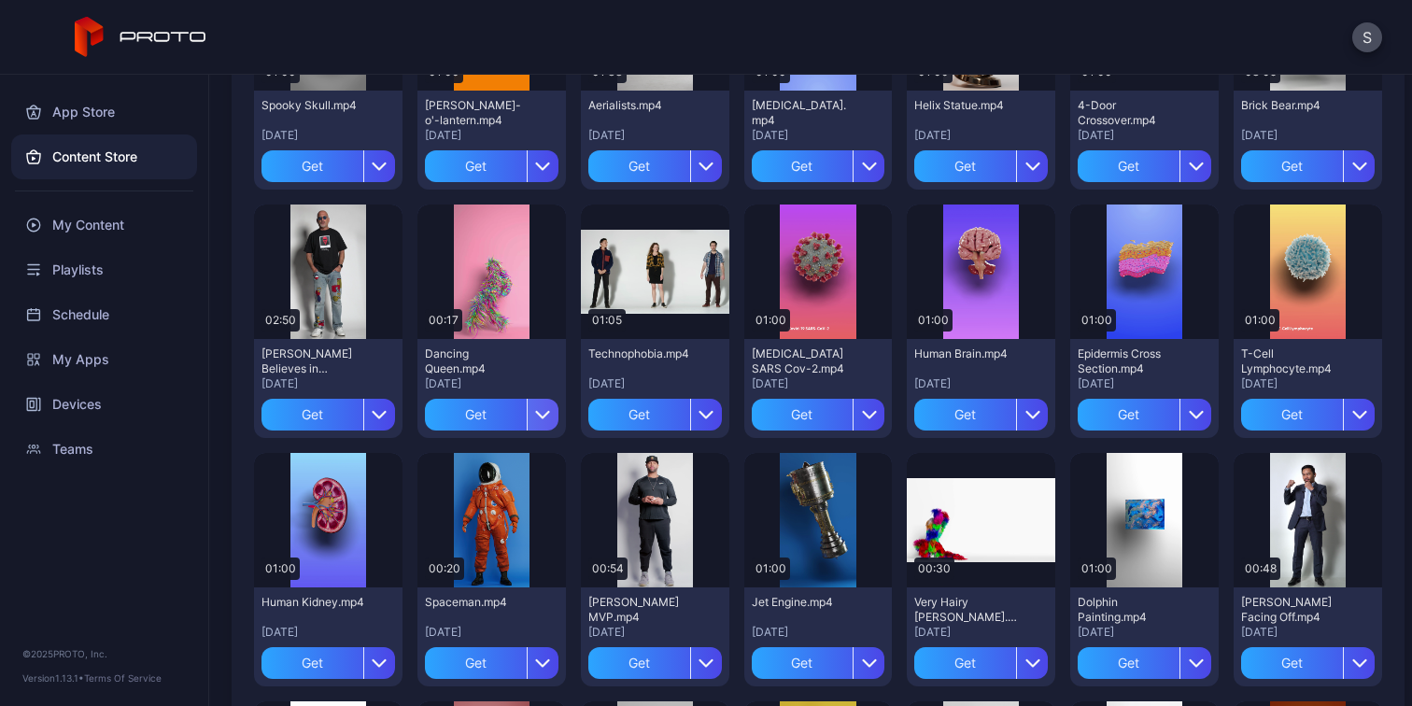
click at [538, 417] on icon "button" at bounding box center [542, 414] width 15 height 15
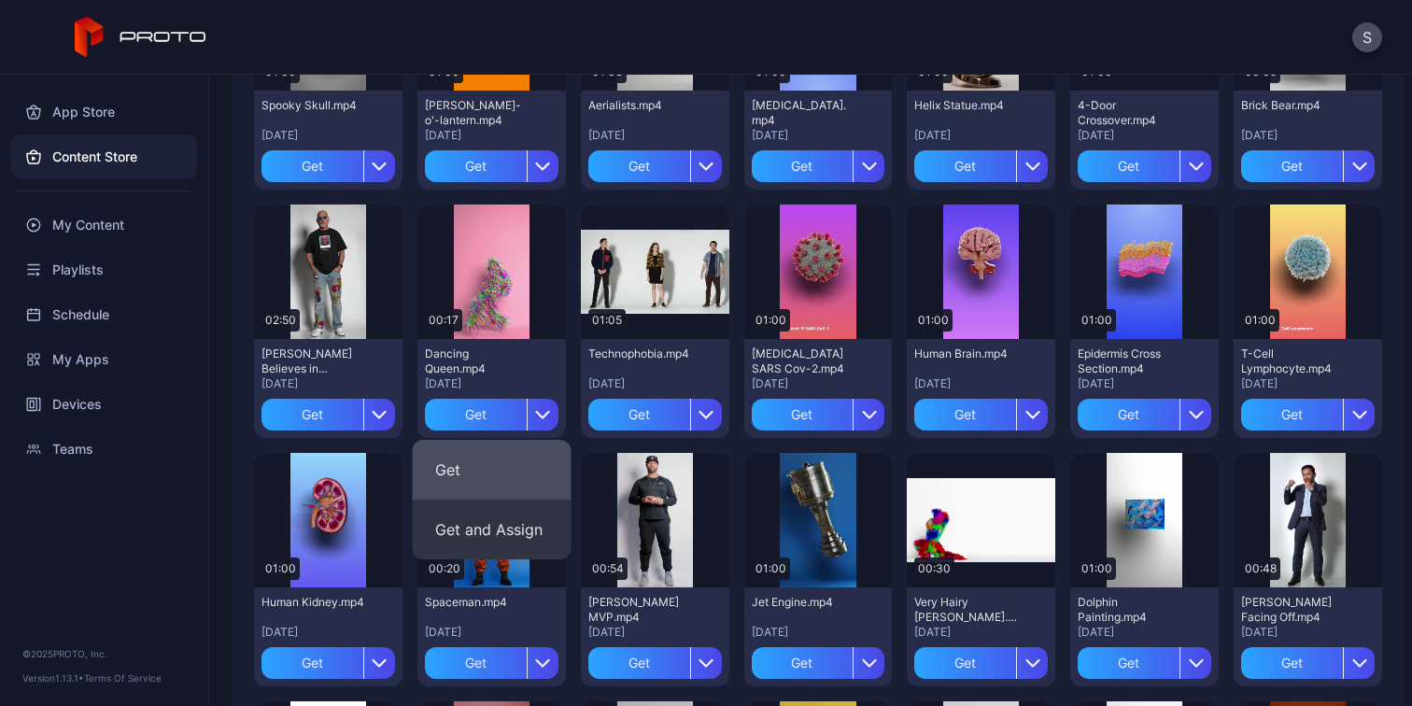
click at [459, 470] on button "Get" at bounding box center [492, 470] width 159 height 60
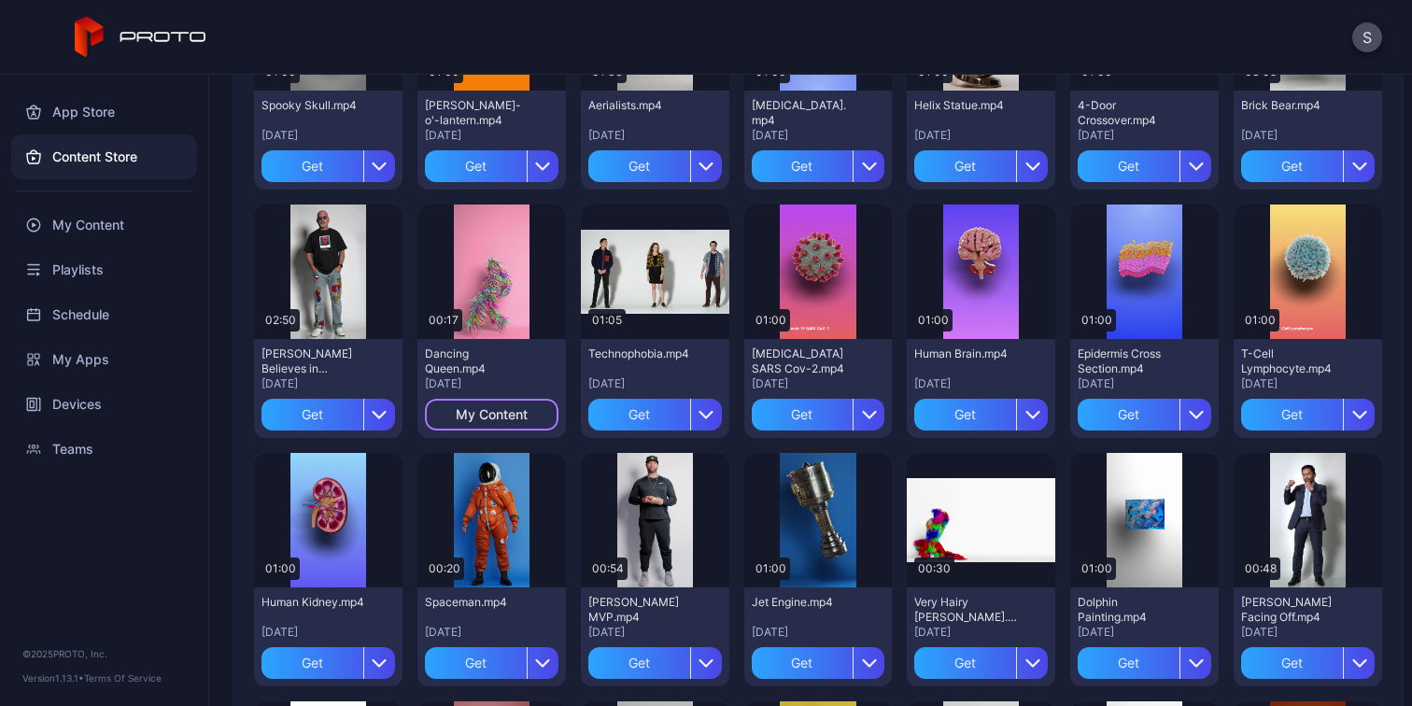
click at [481, 415] on div "My Content" at bounding box center [492, 414] width 72 height 15
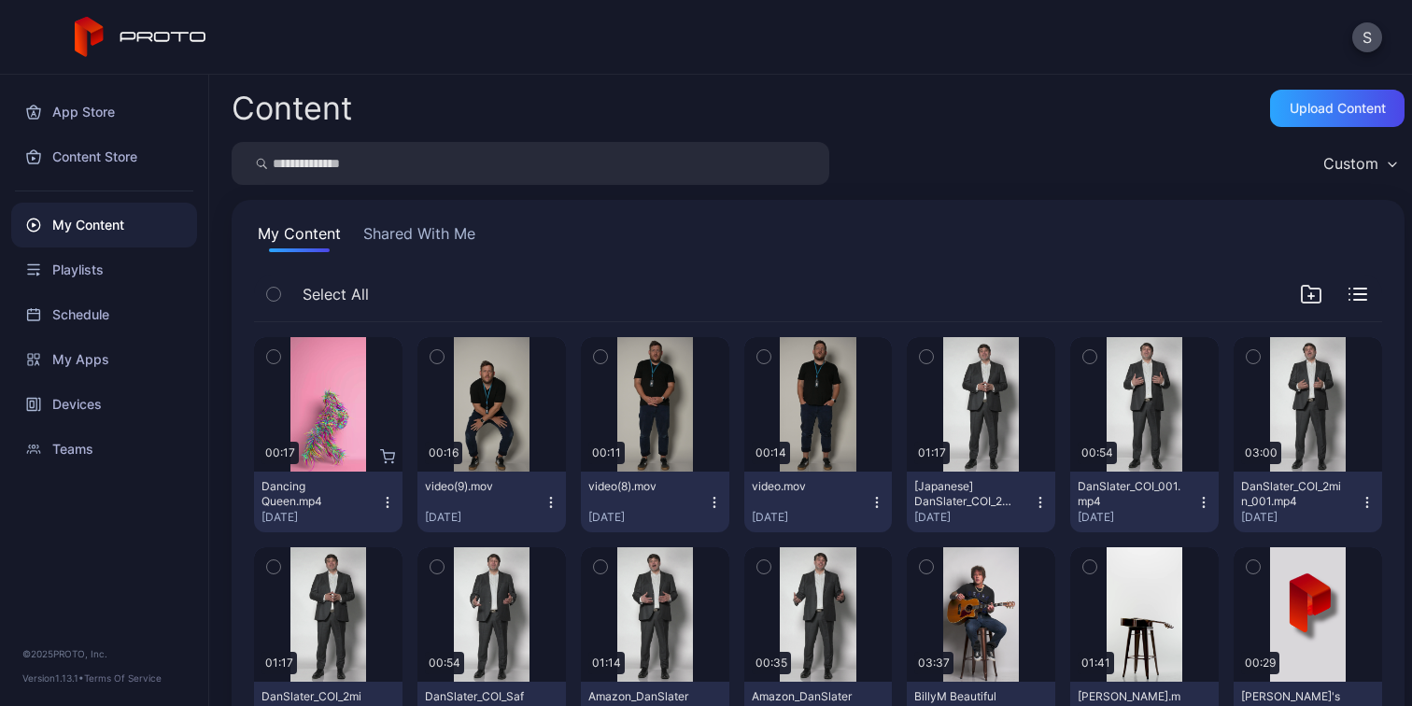
click at [390, 500] on icon "button" at bounding box center [387, 502] width 15 height 15
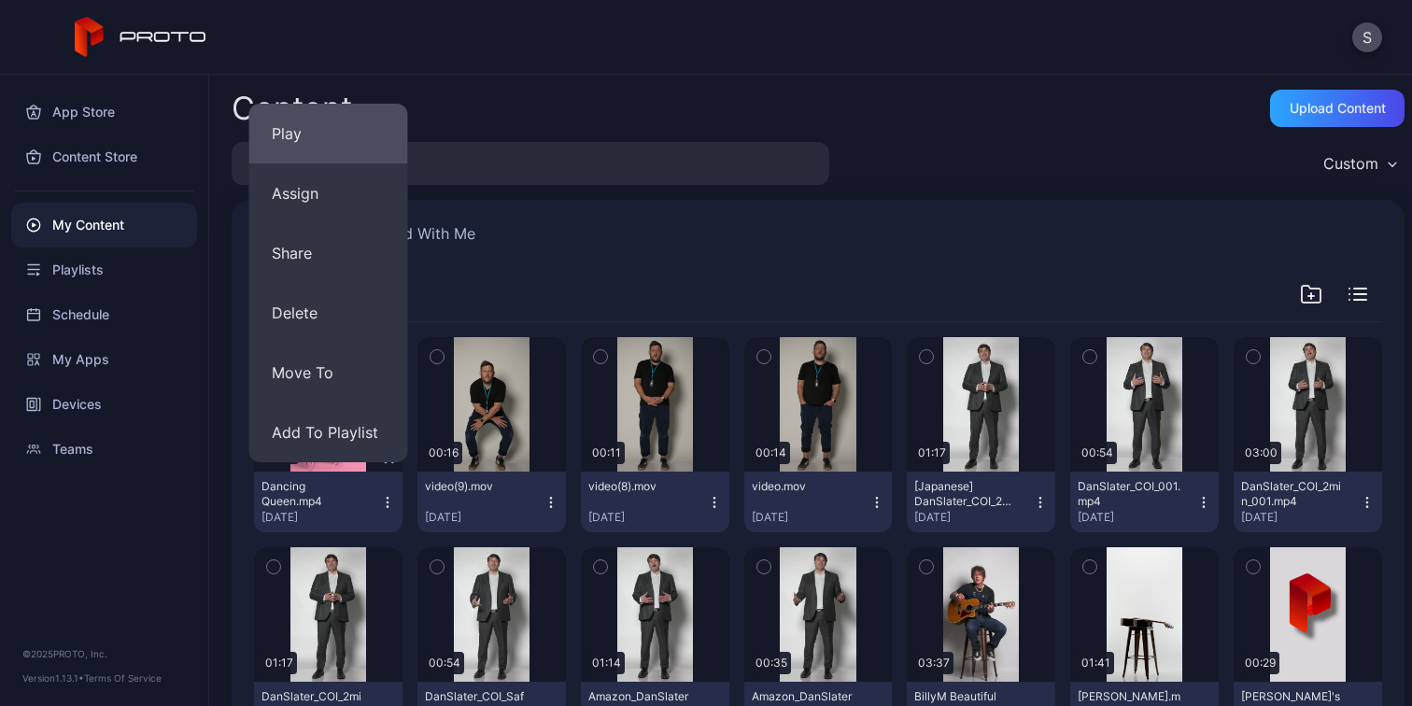
click at [305, 147] on button "Play" at bounding box center [328, 134] width 159 height 60
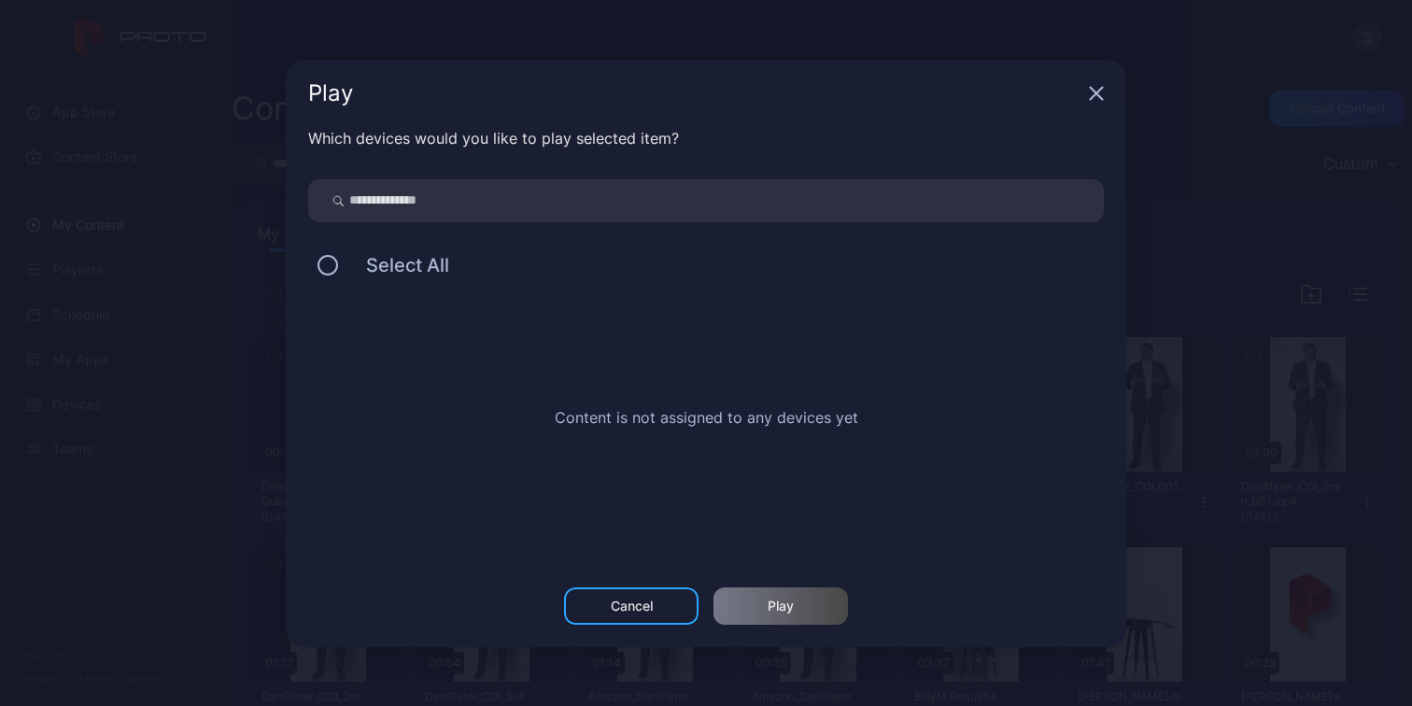
click at [433, 207] on input "search" at bounding box center [706, 200] width 796 height 43
click at [1099, 102] on div "Play" at bounding box center [706, 93] width 840 height 67
click at [659, 598] on div "Cancel" at bounding box center [631, 605] width 134 height 37
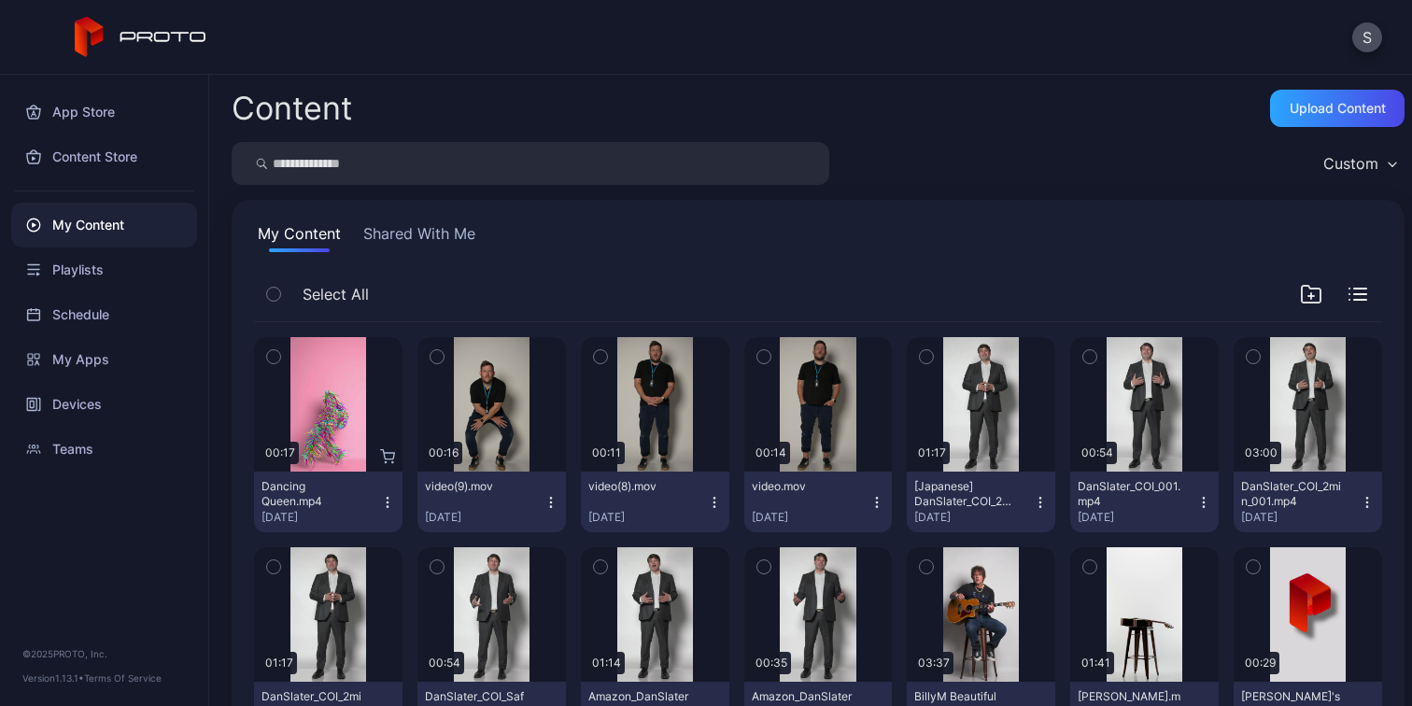
click at [387, 499] on icon "button" at bounding box center [387, 502] width 15 height 15
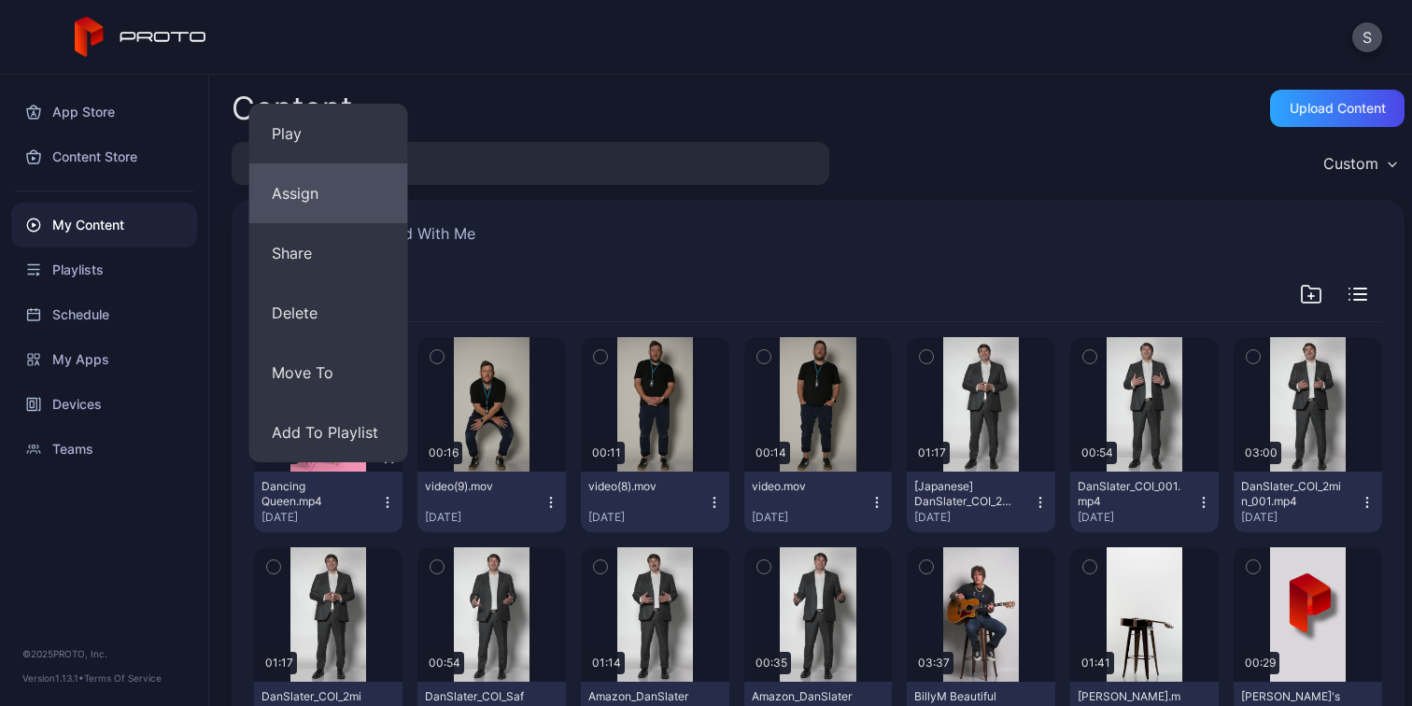
click at [338, 204] on button "Assign" at bounding box center [328, 193] width 159 height 60
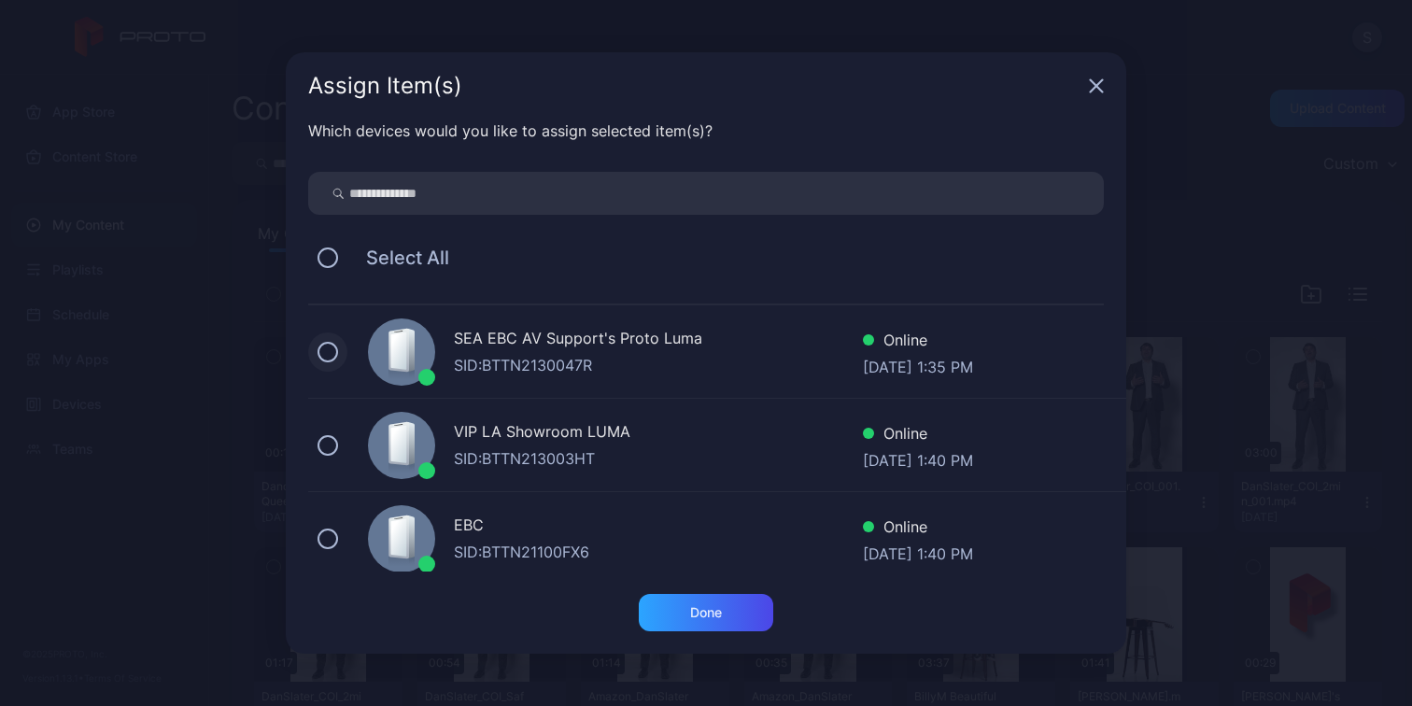
click at [325, 352] on button at bounding box center [327, 352] width 21 height 21
click at [704, 606] on div "Done" at bounding box center [706, 612] width 32 height 15
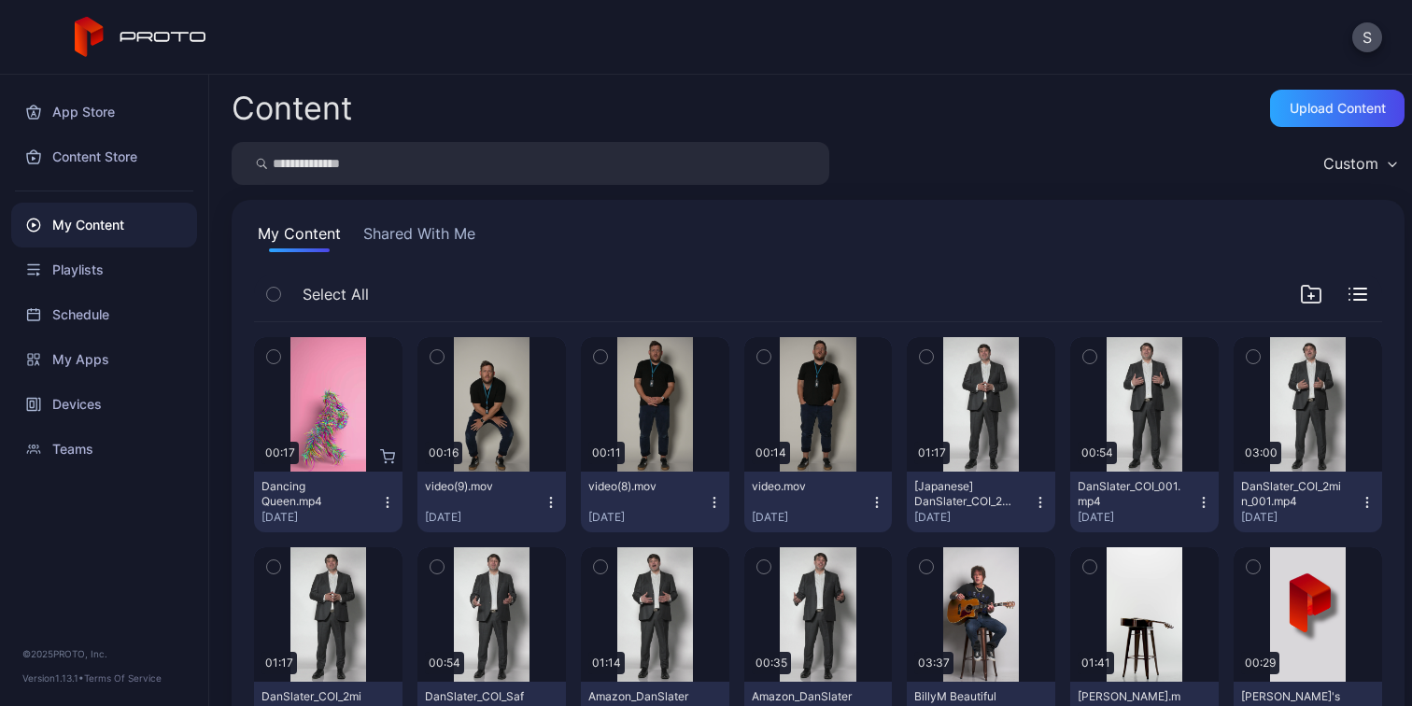
click at [390, 503] on icon "button" at bounding box center [387, 502] width 15 height 15
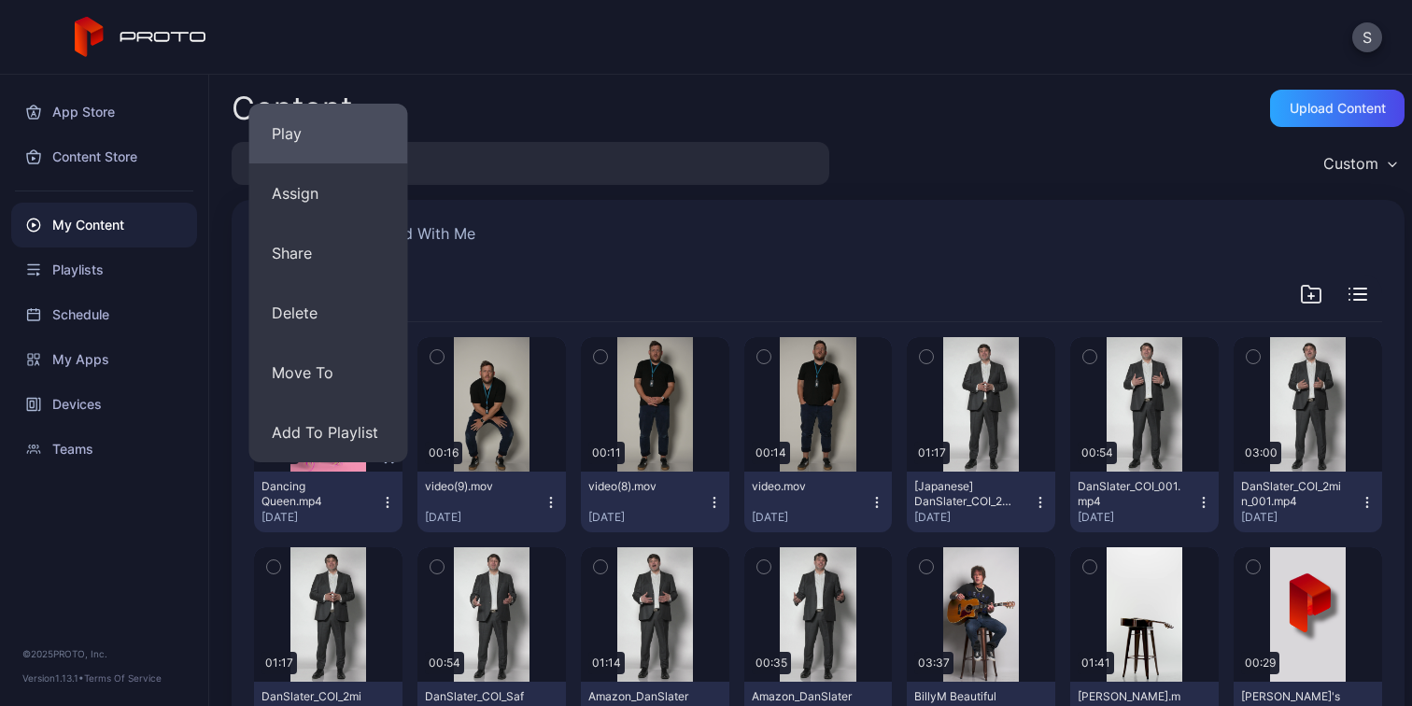
click at [323, 138] on button "Play" at bounding box center [328, 134] width 159 height 60
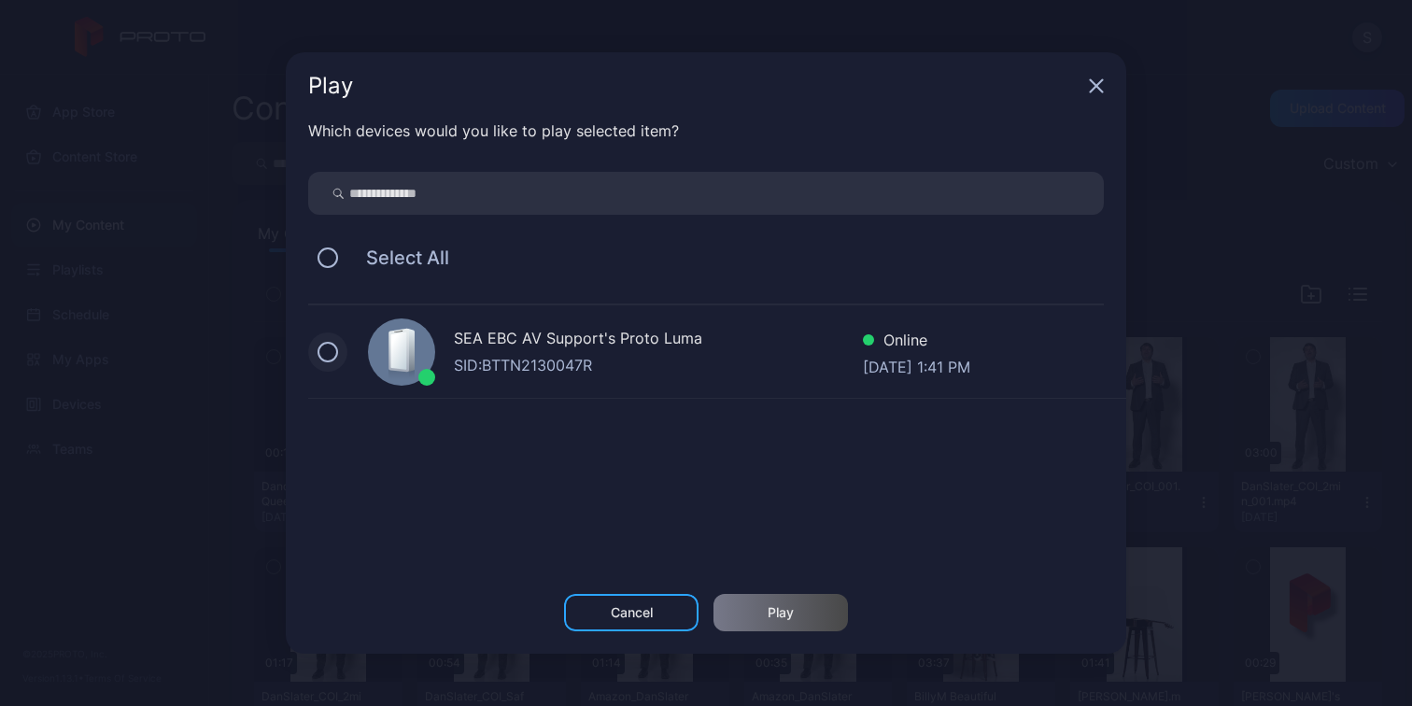
click at [321, 354] on button at bounding box center [327, 352] width 21 height 21
click at [795, 625] on div "Play" at bounding box center [780, 612] width 134 height 37
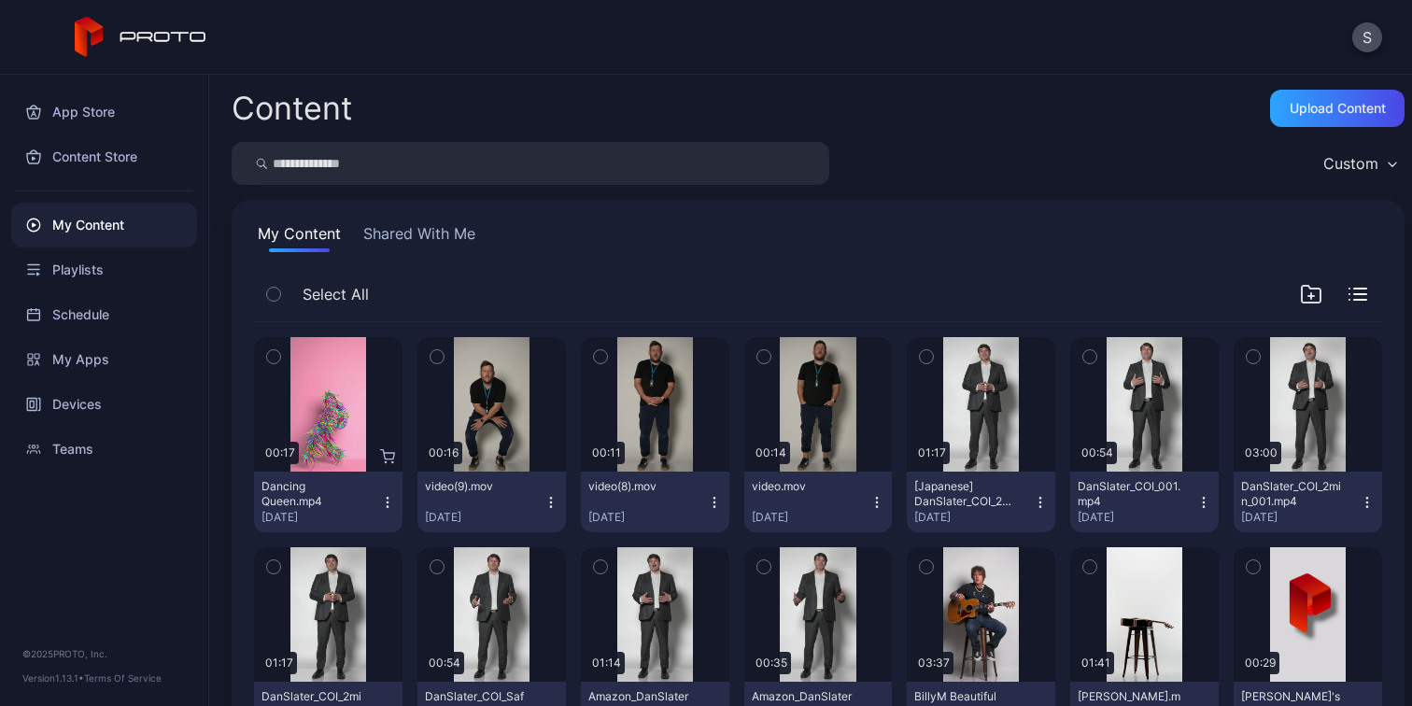
click at [388, 511] on button "Dancing Queen.mp4 [DATE]" at bounding box center [328, 502] width 148 height 61
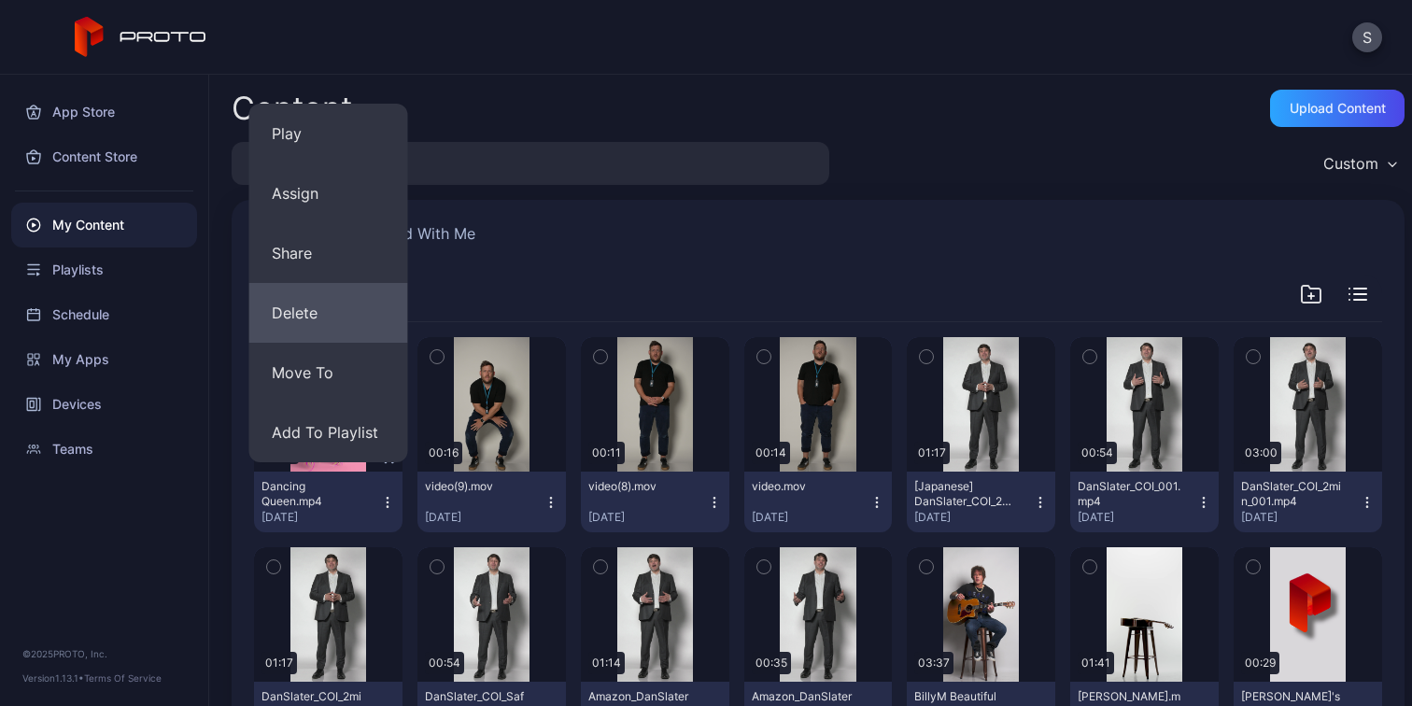
click at [364, 287] on button "Delete" at bounding box center [328, 313] width 159 height 60
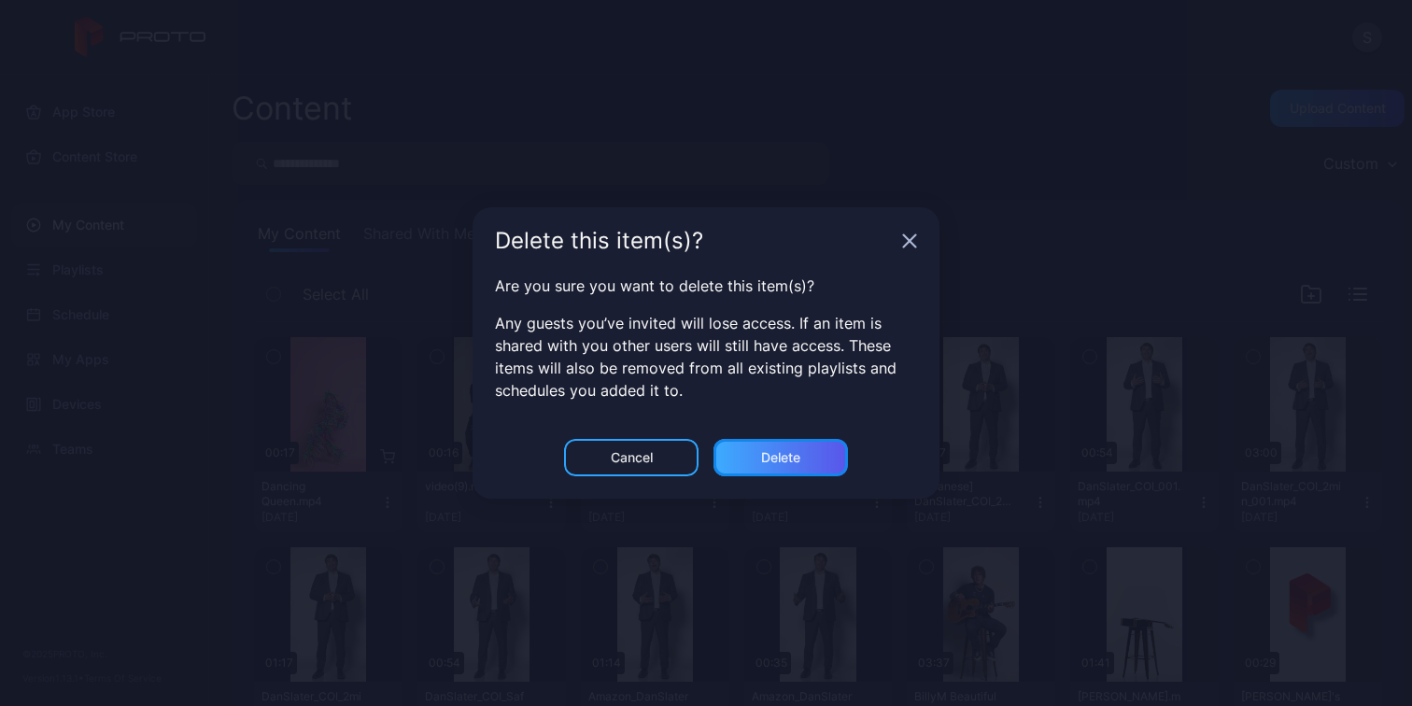
click at [804, 446] on div "Delete" at bounding box center [780, 457] width 134 height 37
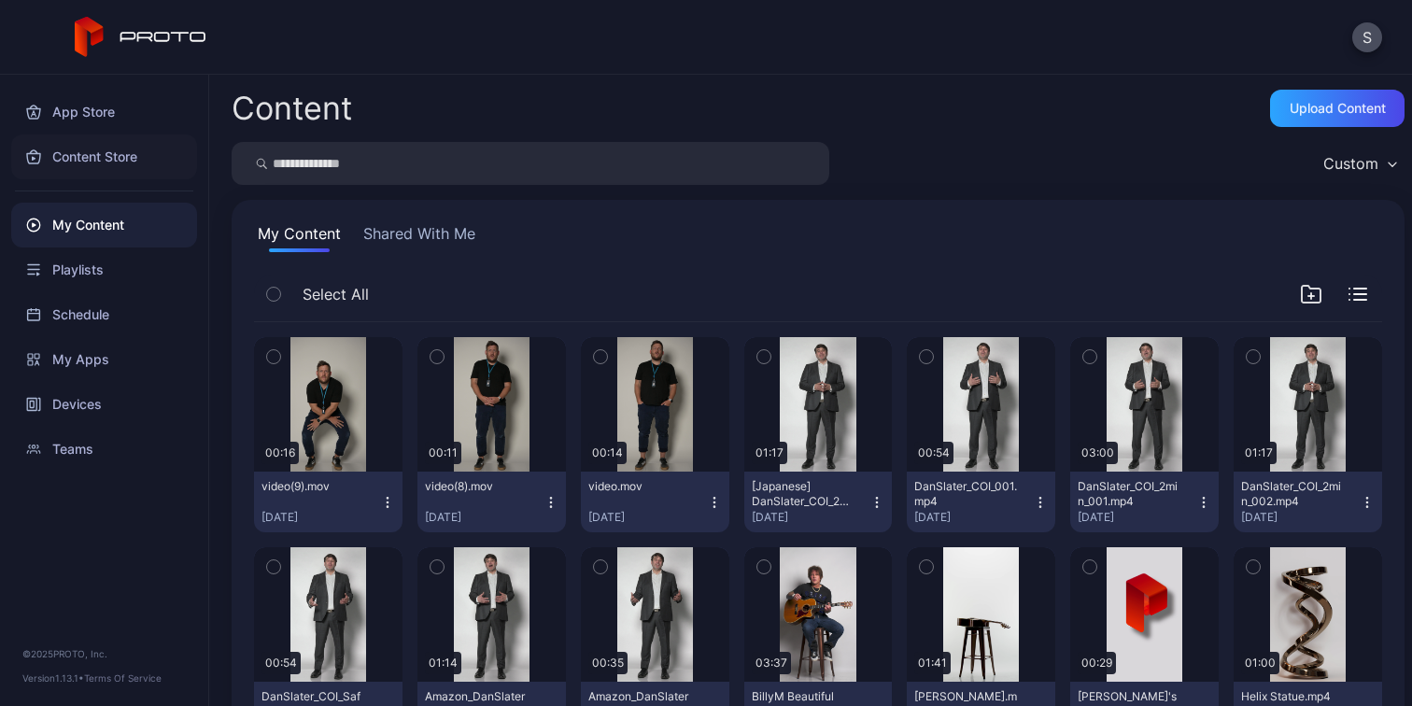
click at [77, 153] on div "Content Store" at bounding box center [104, 156] width 186 height 45
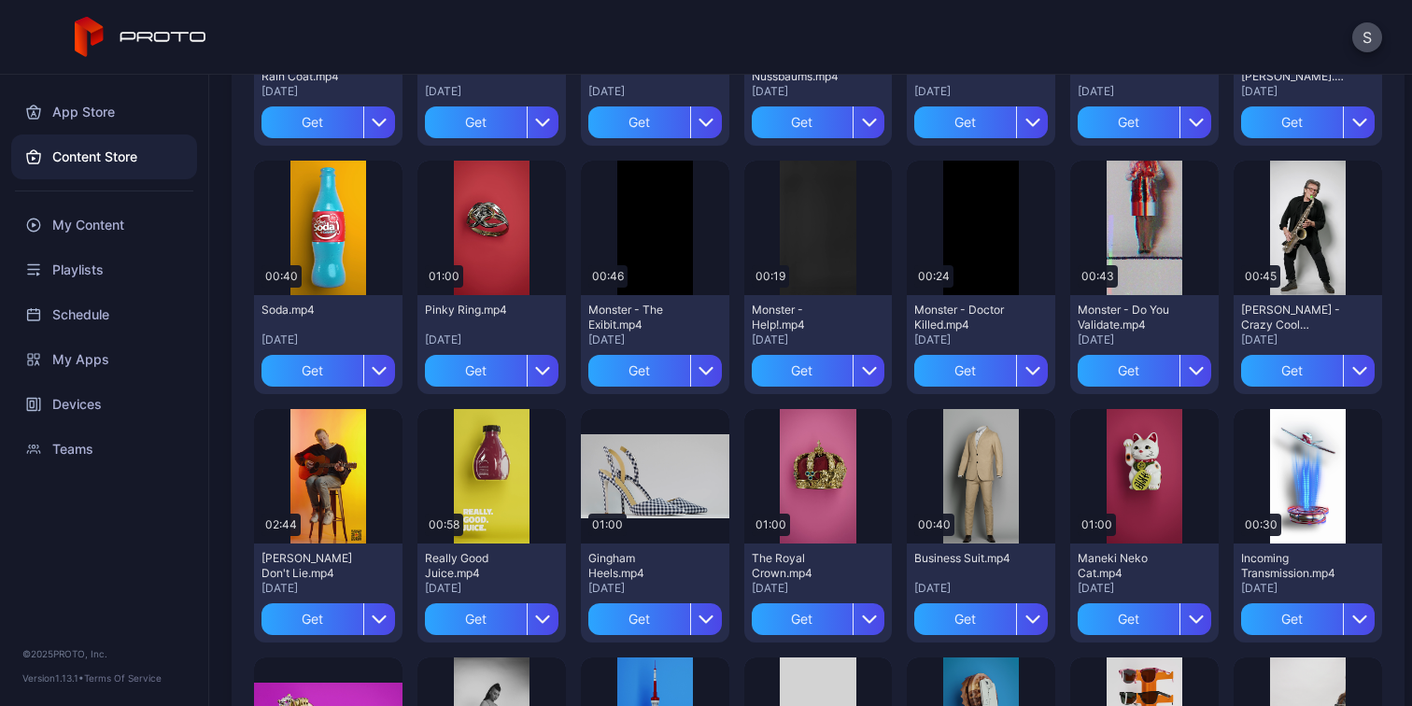
scroll to position [2093, 0]
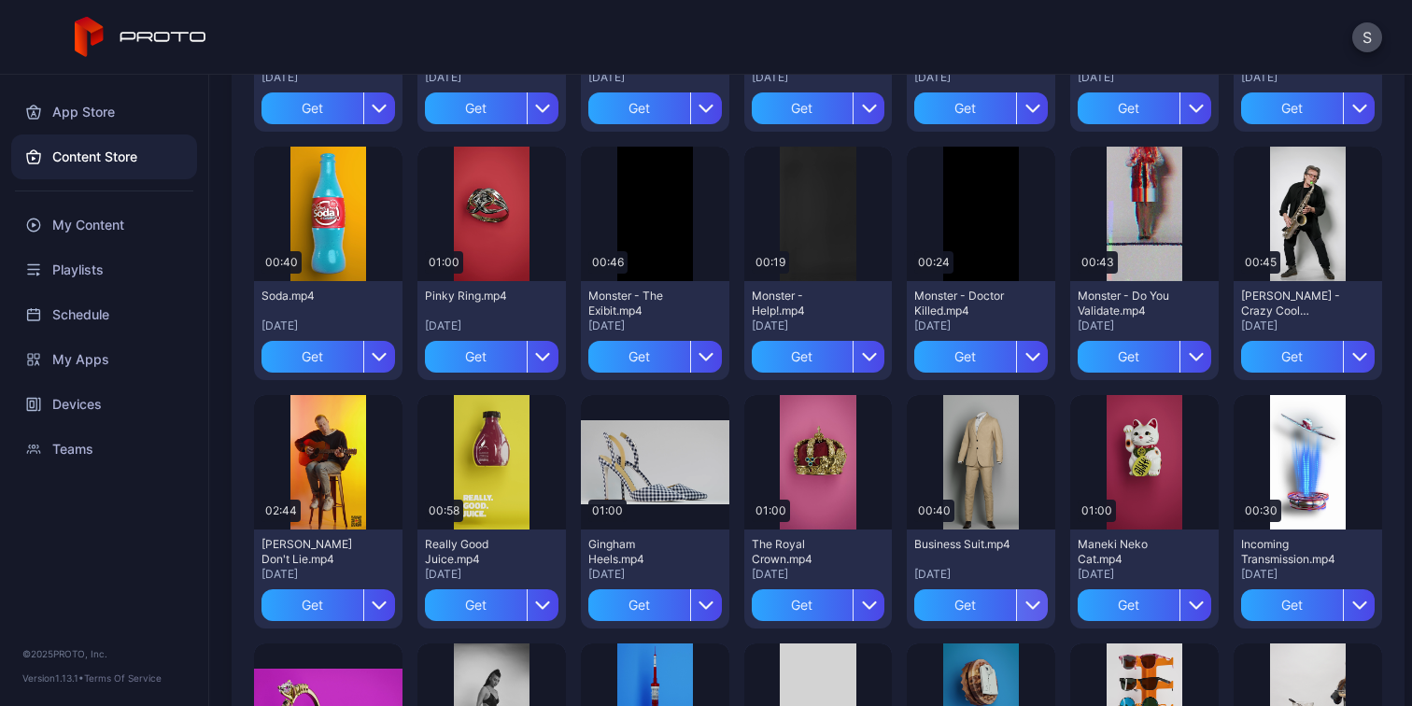
click at [1027, 606] on icon "button" at bounding box center [1032, 605] width 15 height 15
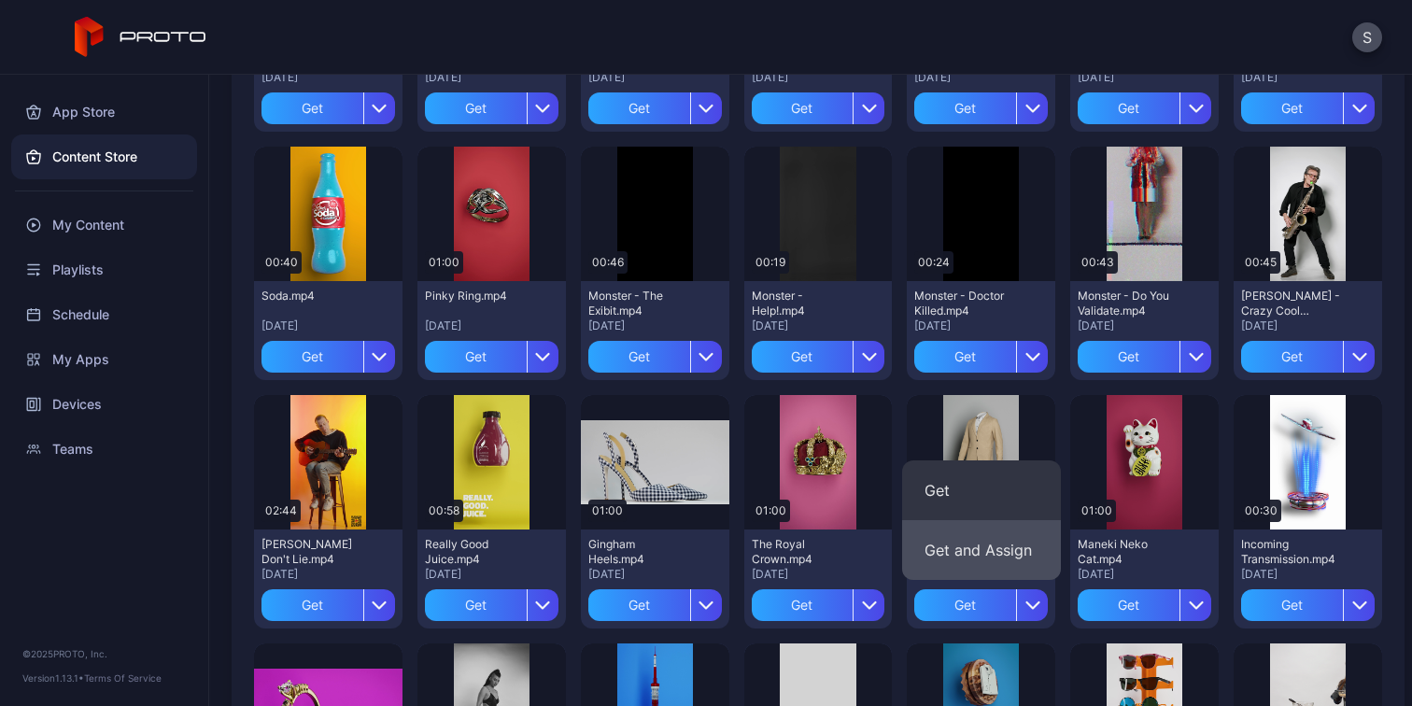
click at [961, 539] on button "Get and Assign" at bounding box center [981, 550] width 159 height 60
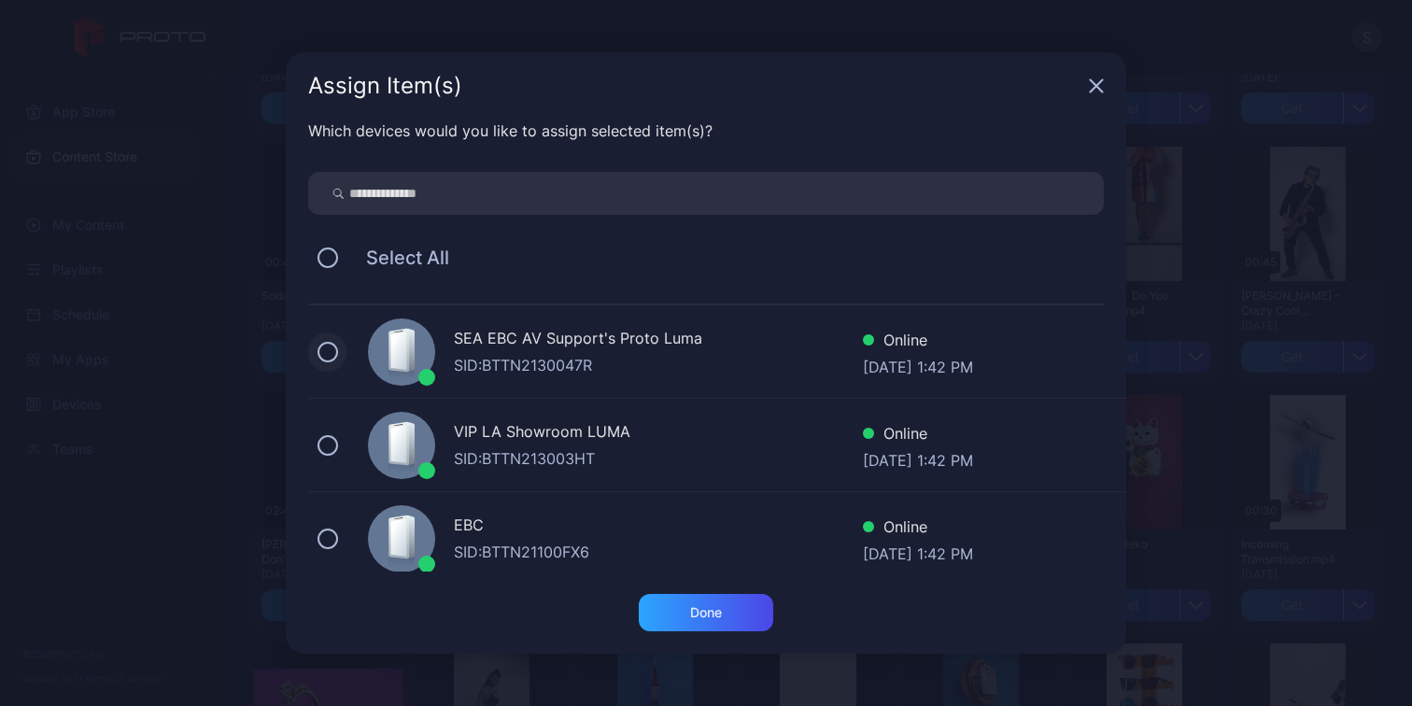
click at [331, 349] on button at bounding box center [327, 352] width 21 height 21
click at [722, 618] on div "Done" at bounding box center [706, 612] width 32 height 15
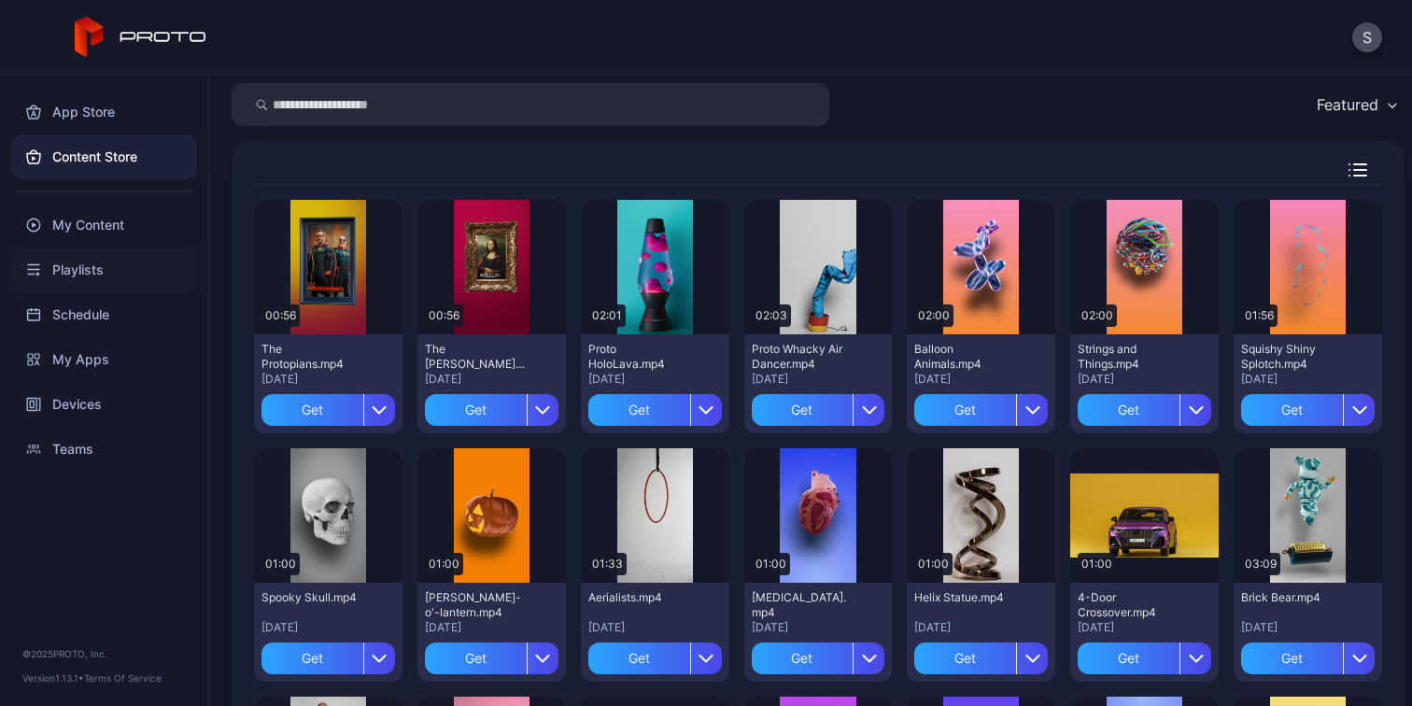
scroll to position [0, 0]
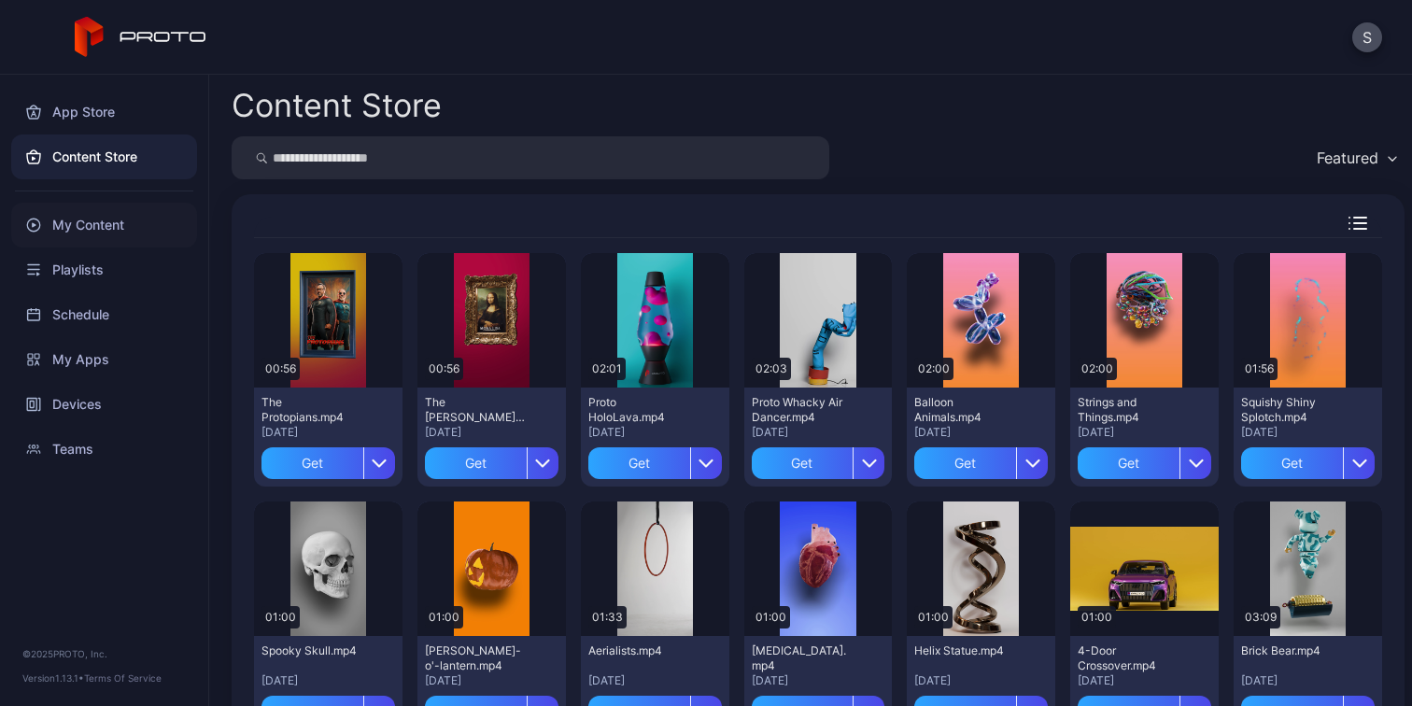
click at [84, 217] on div "My Content" at bounding box center [104, 225] width 186 height 45
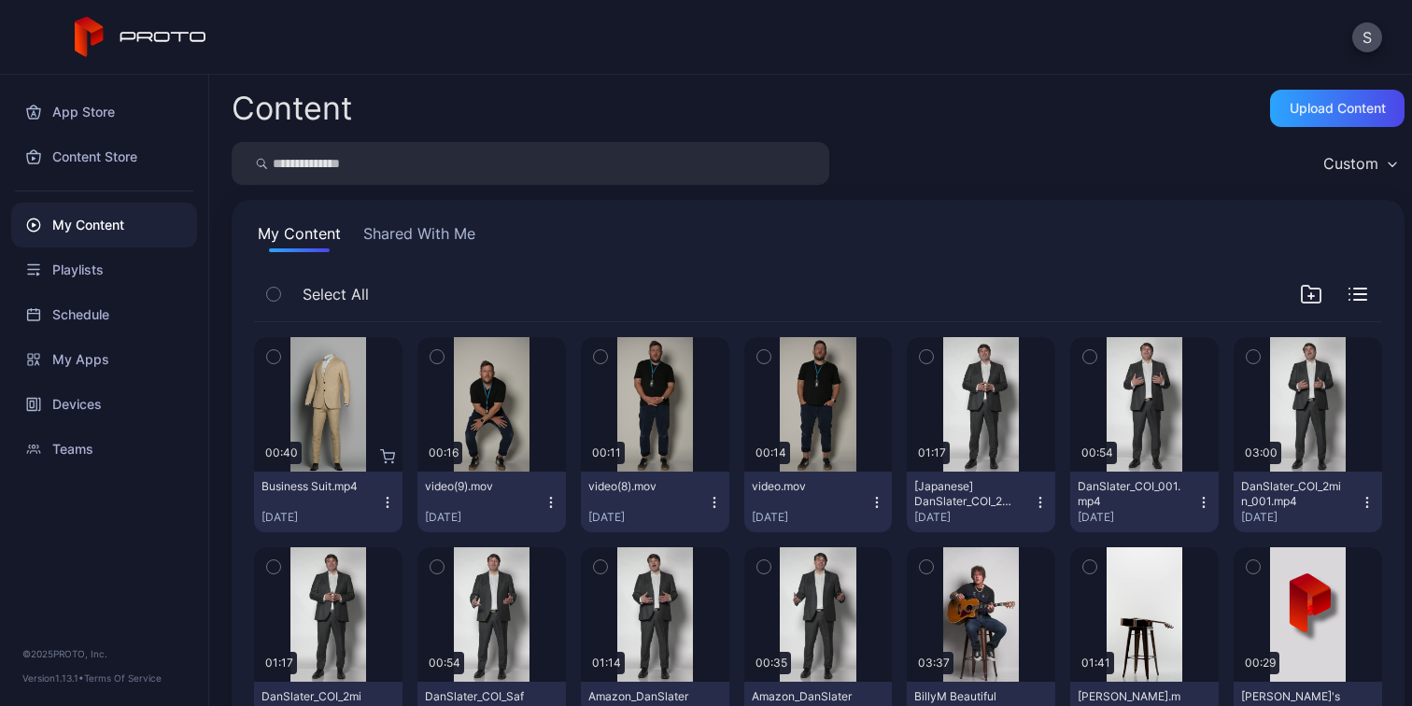
click at [382, 503] on icon "button" at bounding box center [387, 502] width 15 height 15
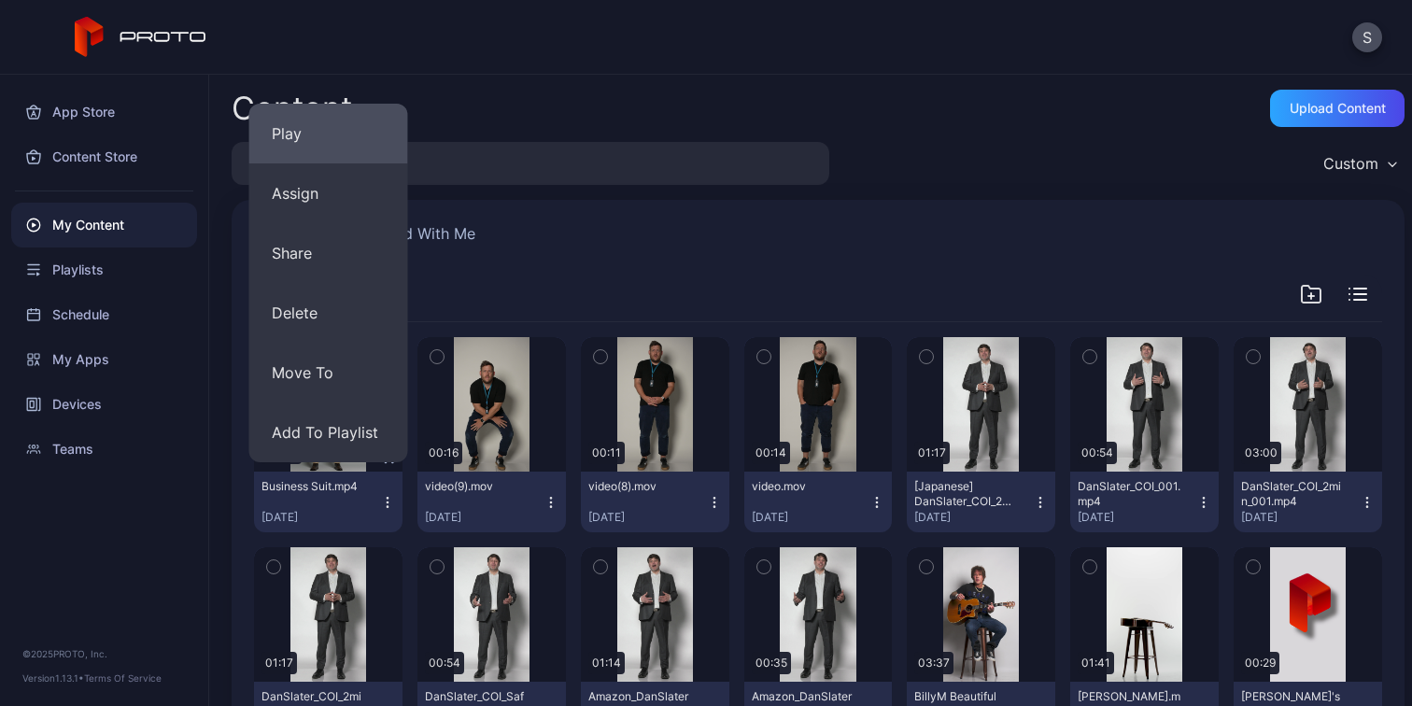
click at [309, 127] on button "Play" at bounding box center [328, 134] width 159 height 60
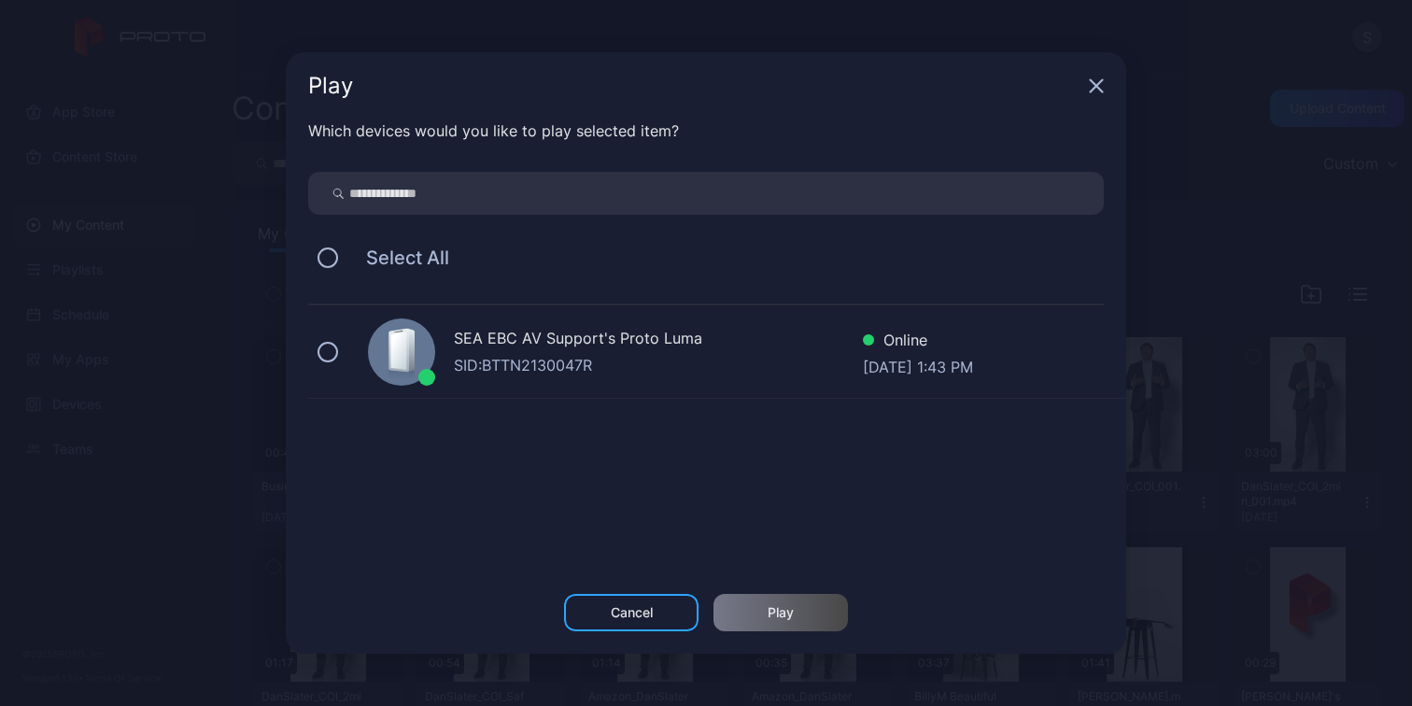
click at [556, 346] on div "SEA EBC AV Support's Proto Luma" at bounding box center [658, 340] width 409 height 27
click at [797, 604] on div "Play" at bounding box center [780, 612] width 134 height 37
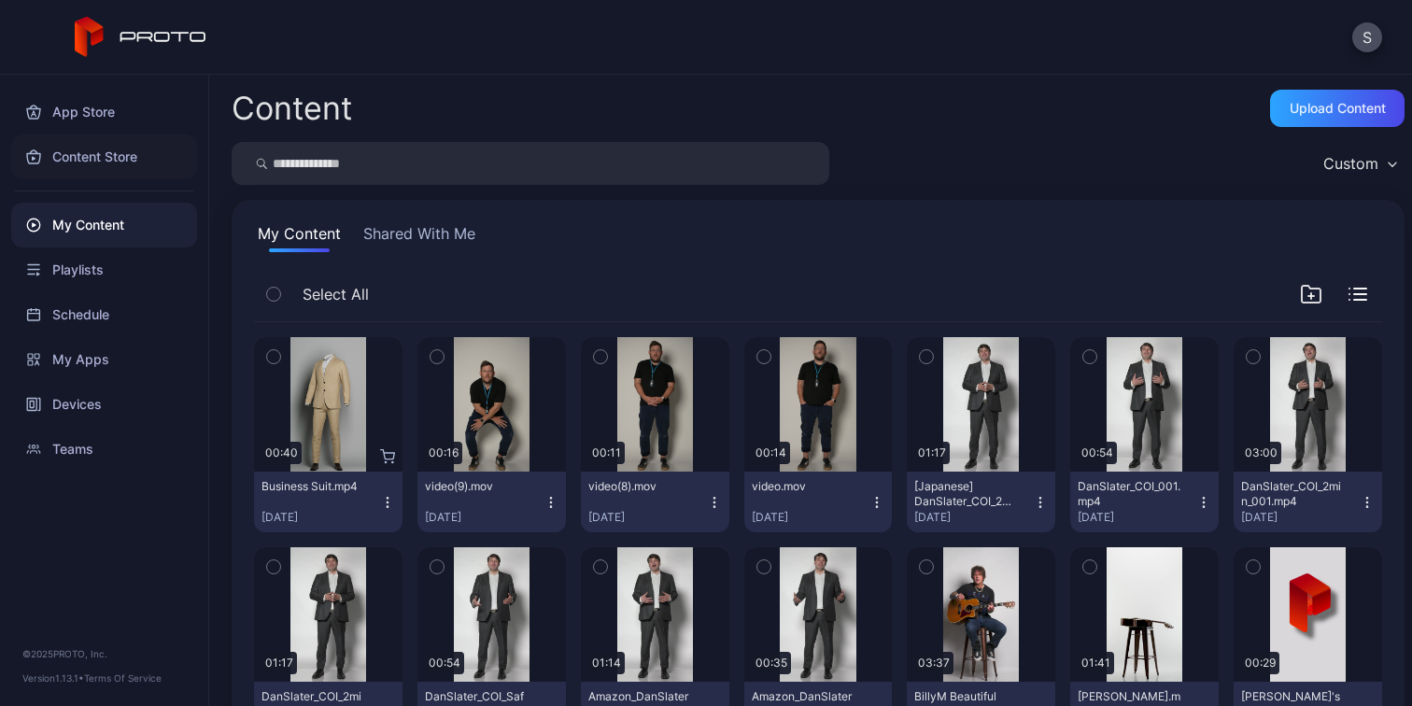
click at [108, 151] on div "Content Store" at bounding box center [104, 156] width 186 height 45
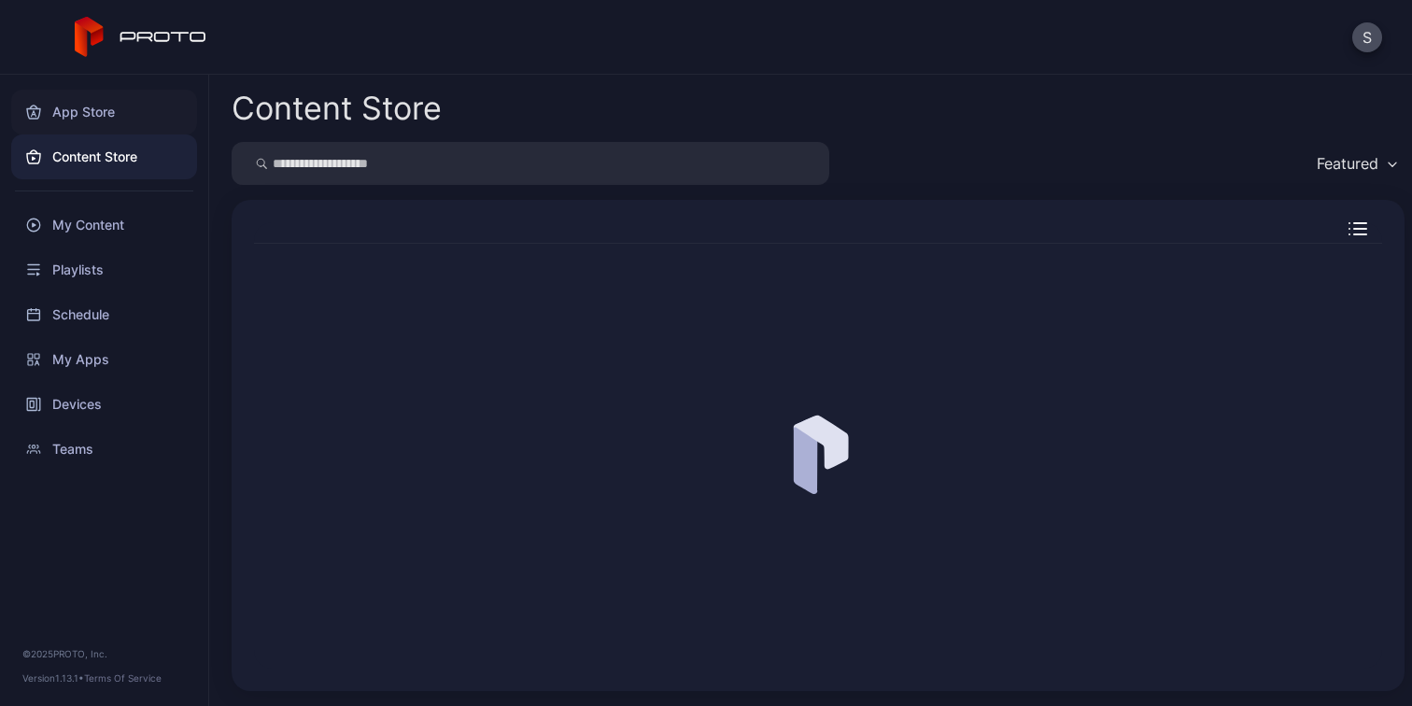
click at [104, 116] on div "App Store" at bounding box center [104, 112] width 186 height 45
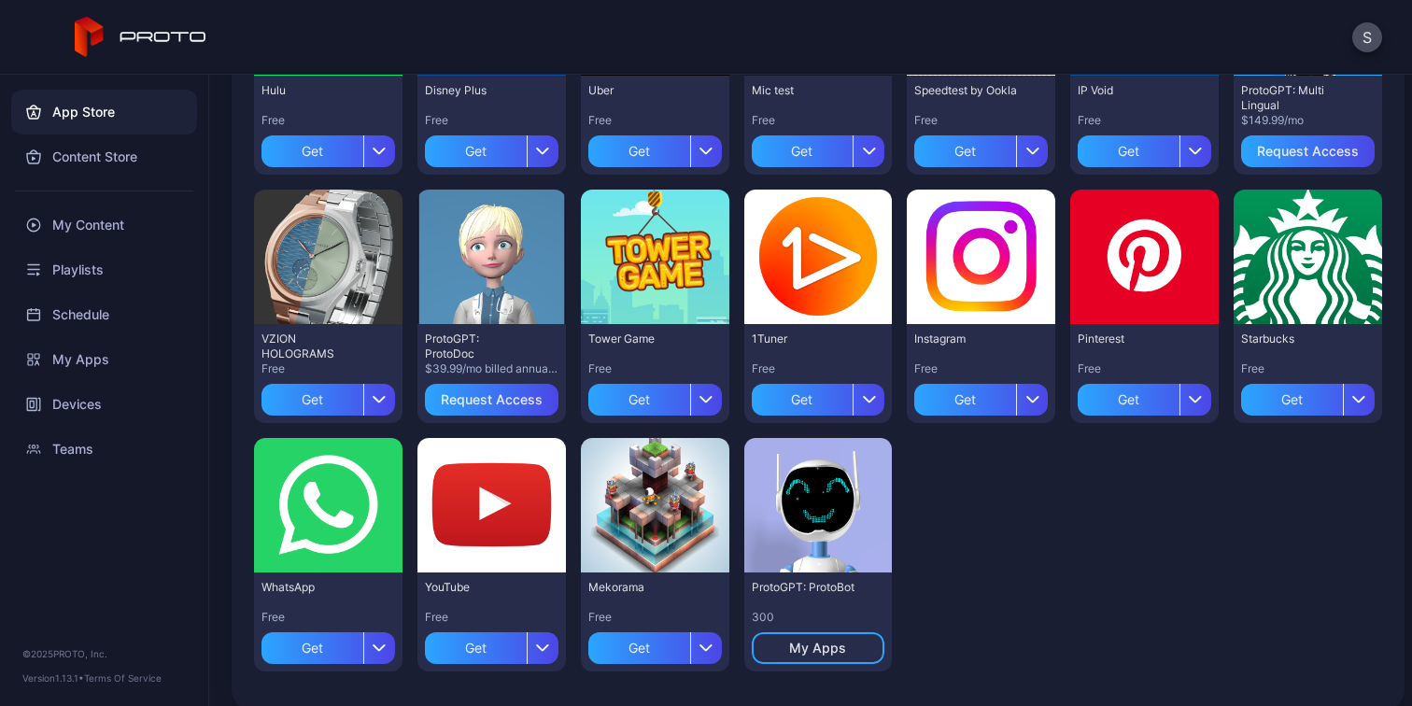
scroll to position [599, 0]
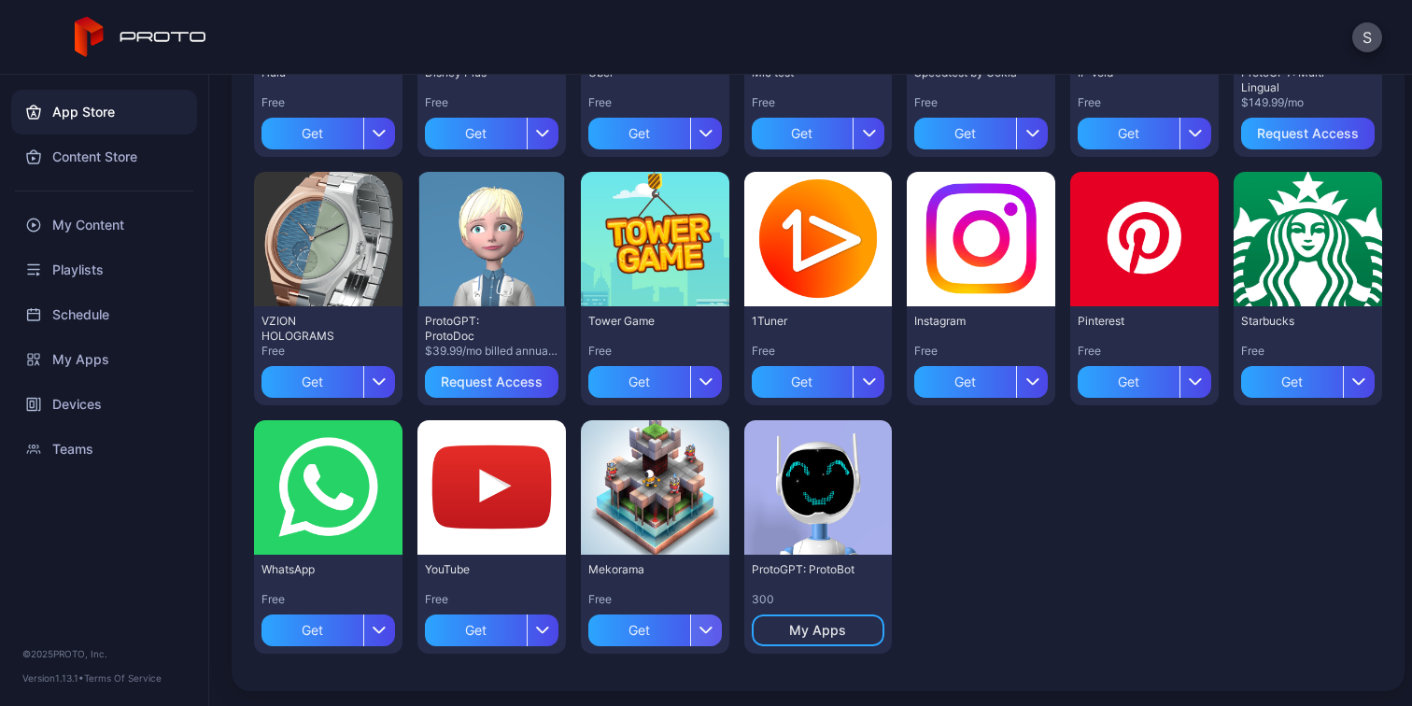
click at [711, 628] on icon "button" at bounding box center [705, 630] width 11 height 6
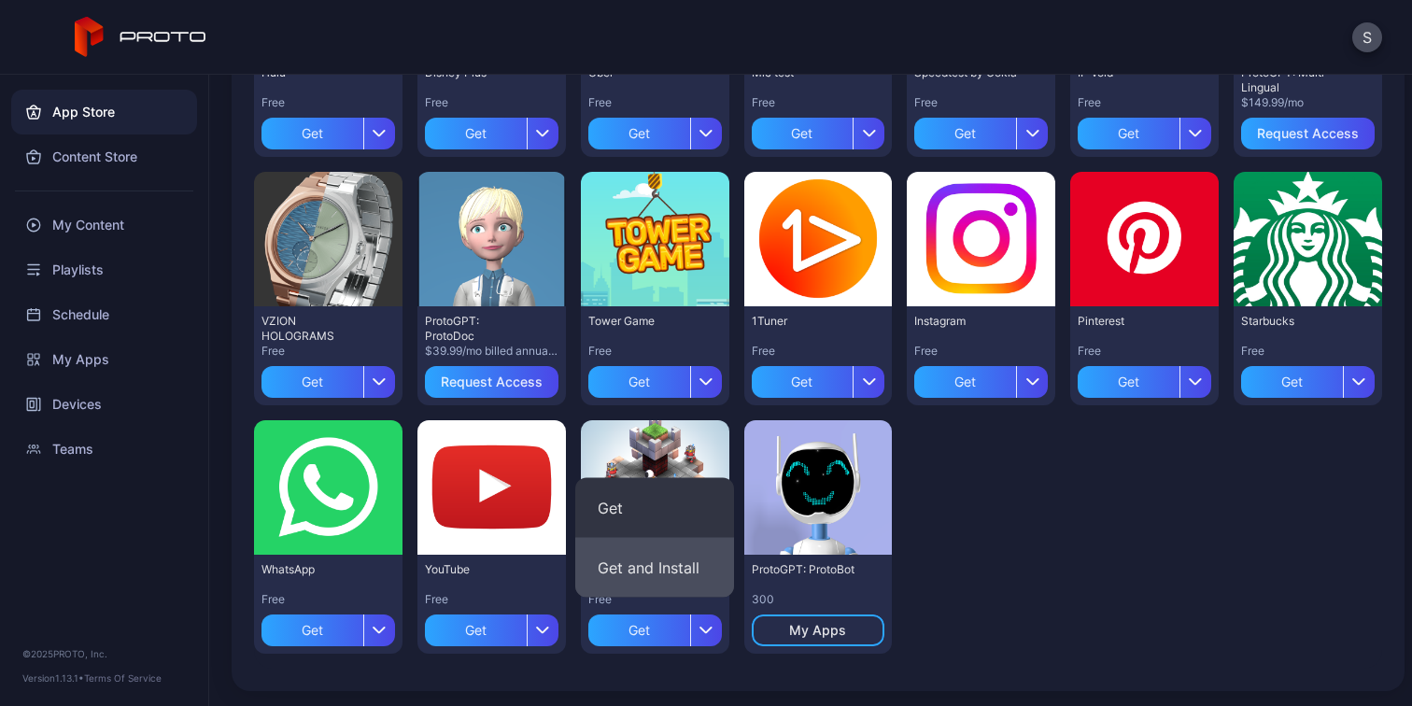
click at [665, 572] on button "Get and Install" at bounding box center [654, 568] width 159 height 60
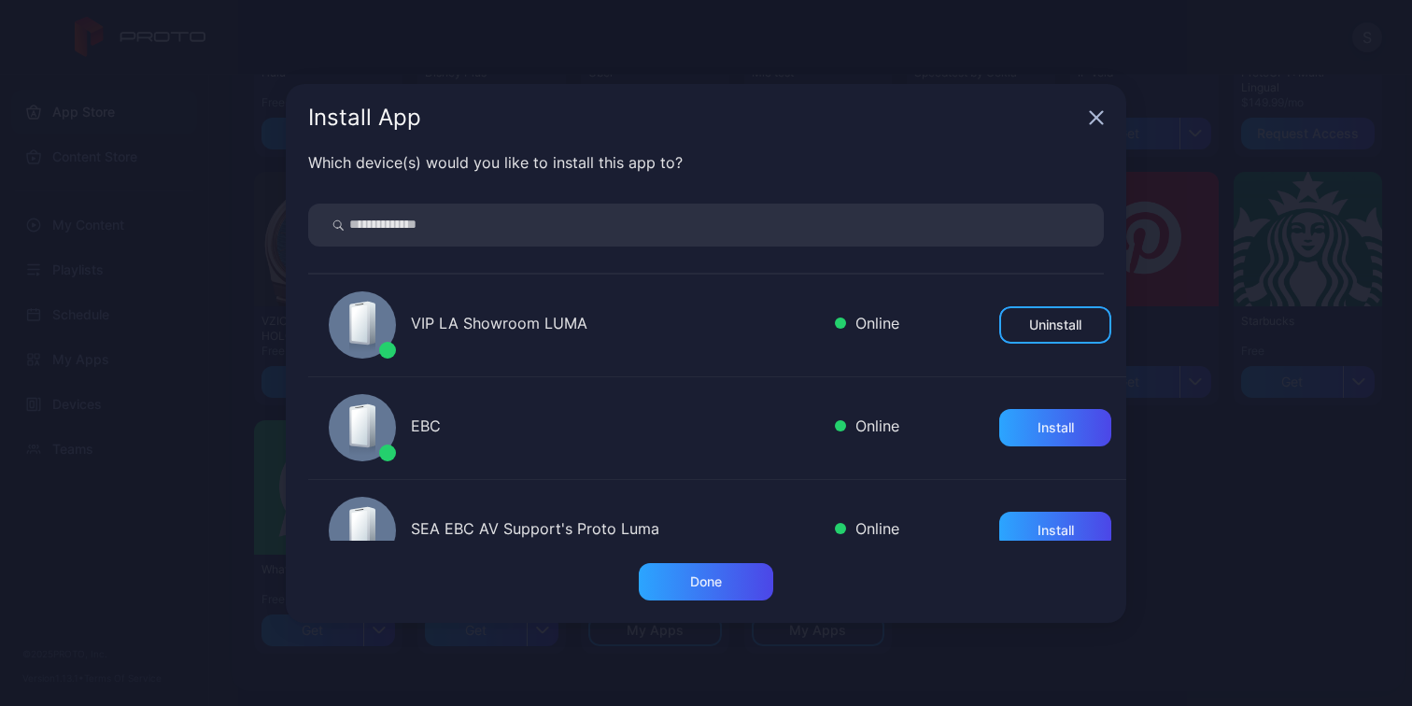
scroll to position [42, 0]
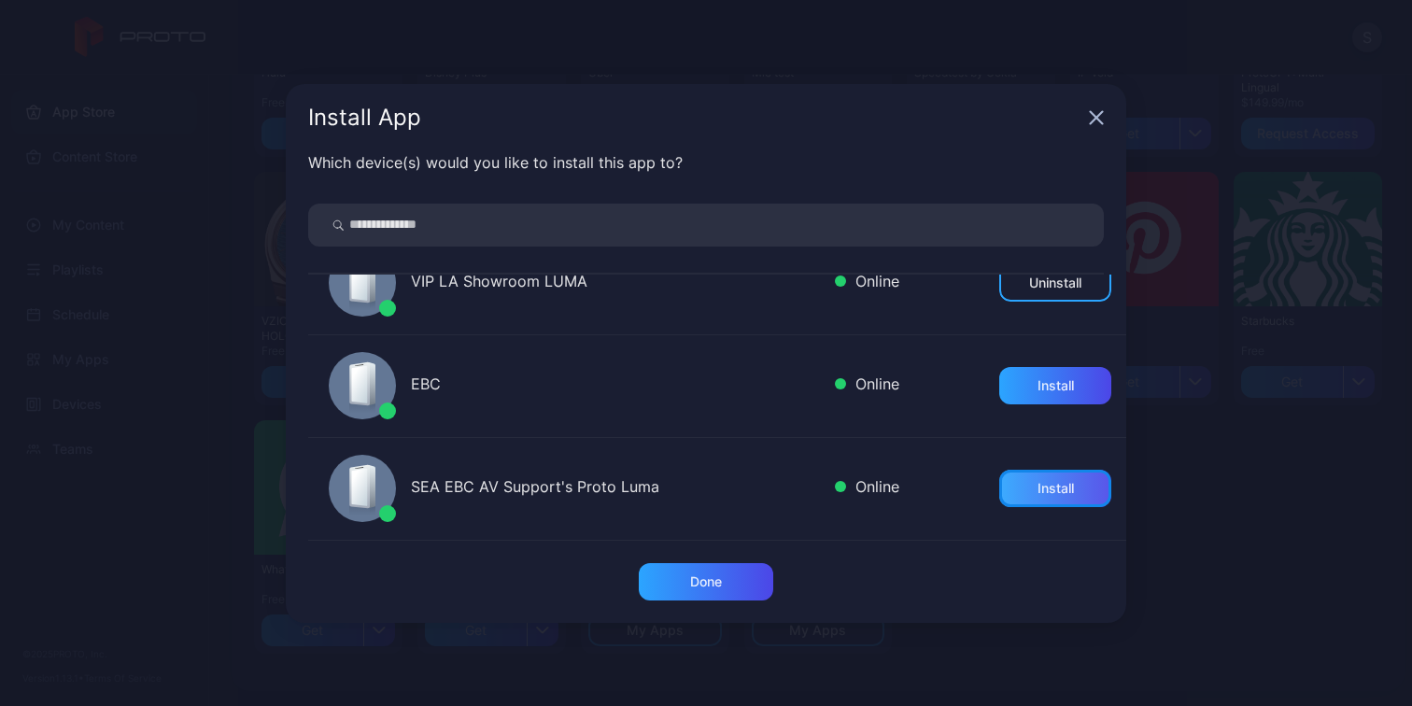
click at [1071, 491] on div "Install" at bounding box center [1055, 488] width 36 height 15
click at [1103, 120] on icon "button" at bounding box center [1096, 117] width 15 height 15
